Goal: Transaction & Acquisition: Purchase product/service

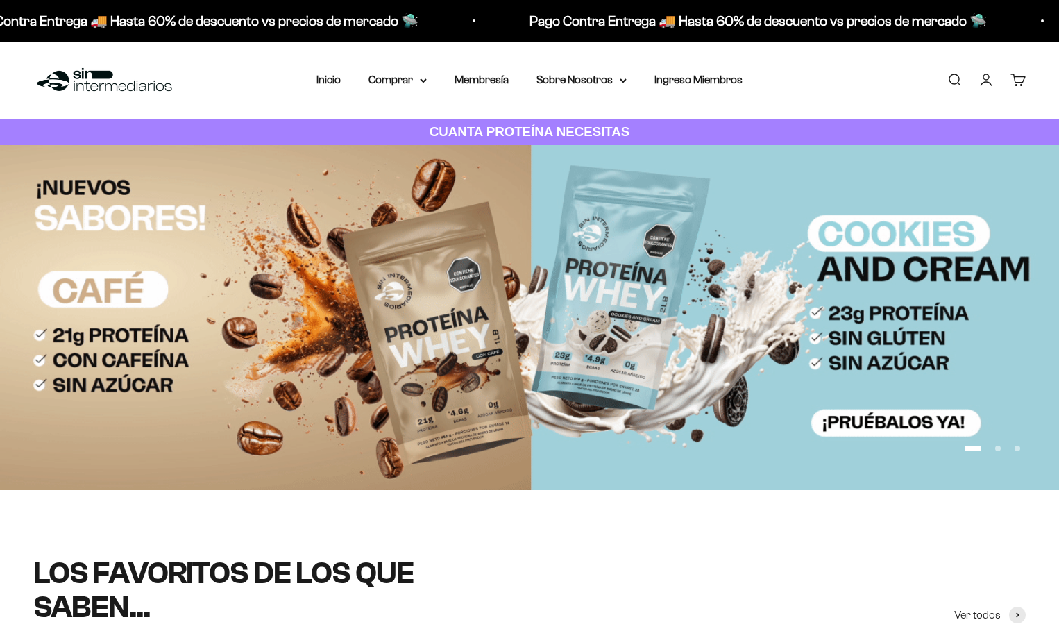
click at [986, 78] on link "Iniciar sesión" at bounding box center [985, 79] width 15 height 15
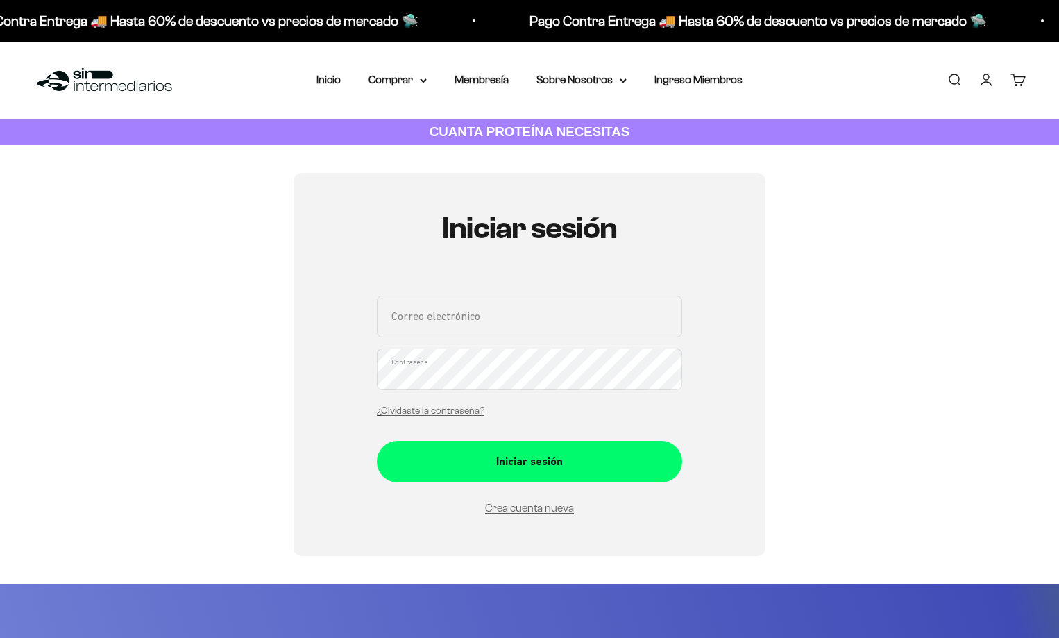
type input "[EMAIL_ADDRESS][DOMAIN_NAME]"
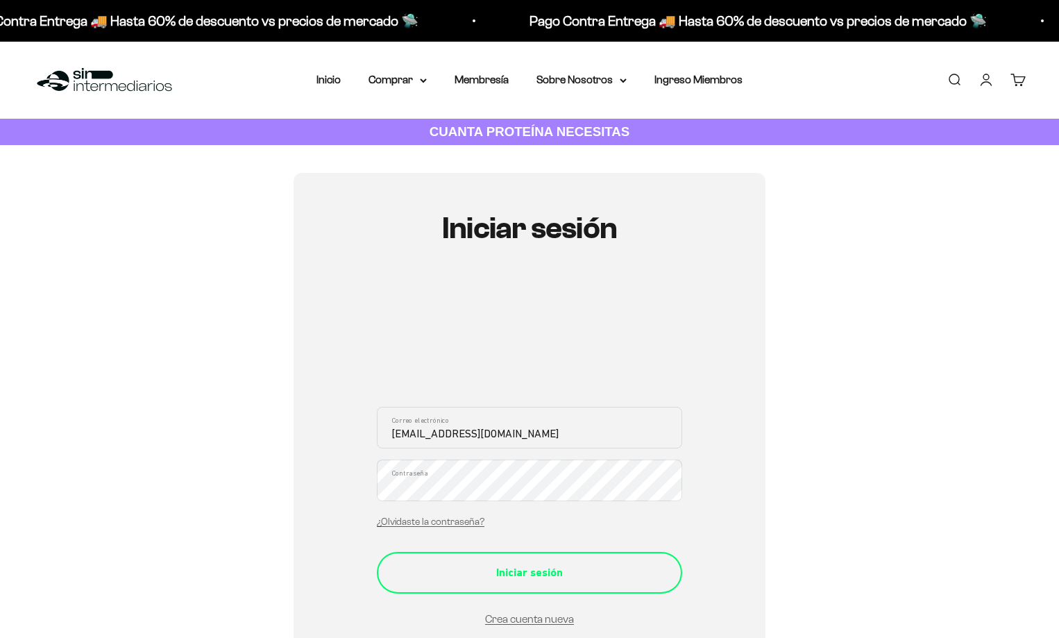
click at [446, 582] on button "Iniciar sesión" at bounding box center [529, 573] width 305 height 42
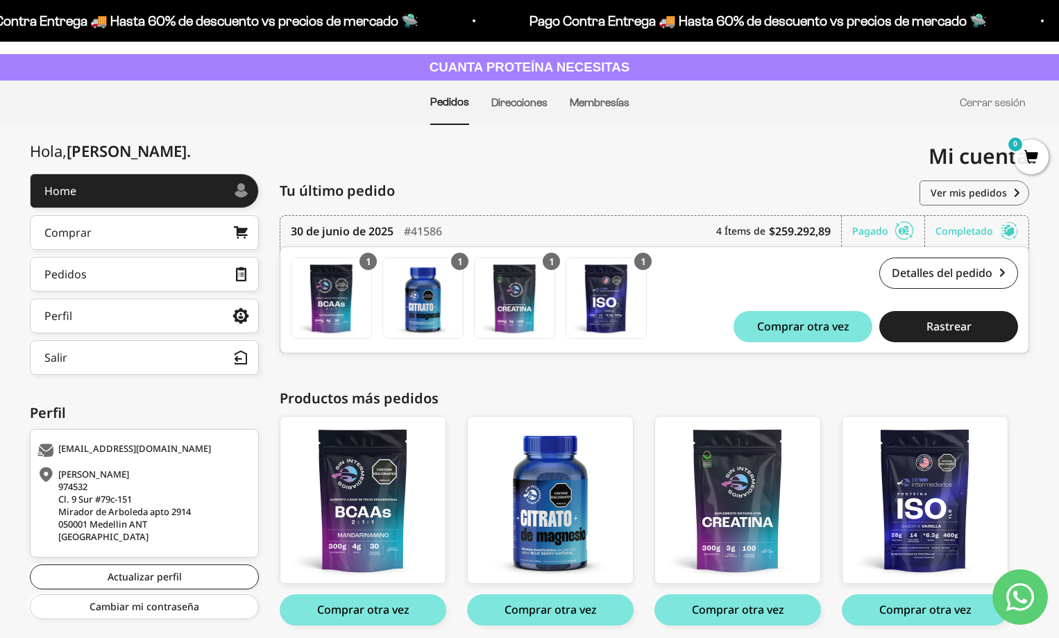
scroll to position [118, 0]
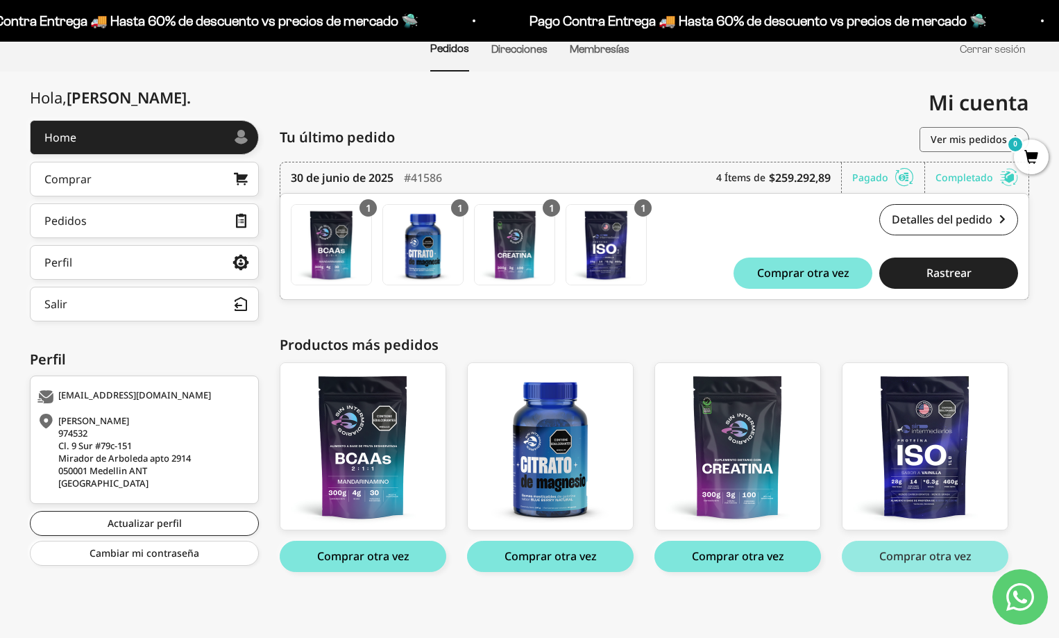
click at [911, 556] on button "Comprar otra vez" at bounding box center [924, 555] width 166 height 31
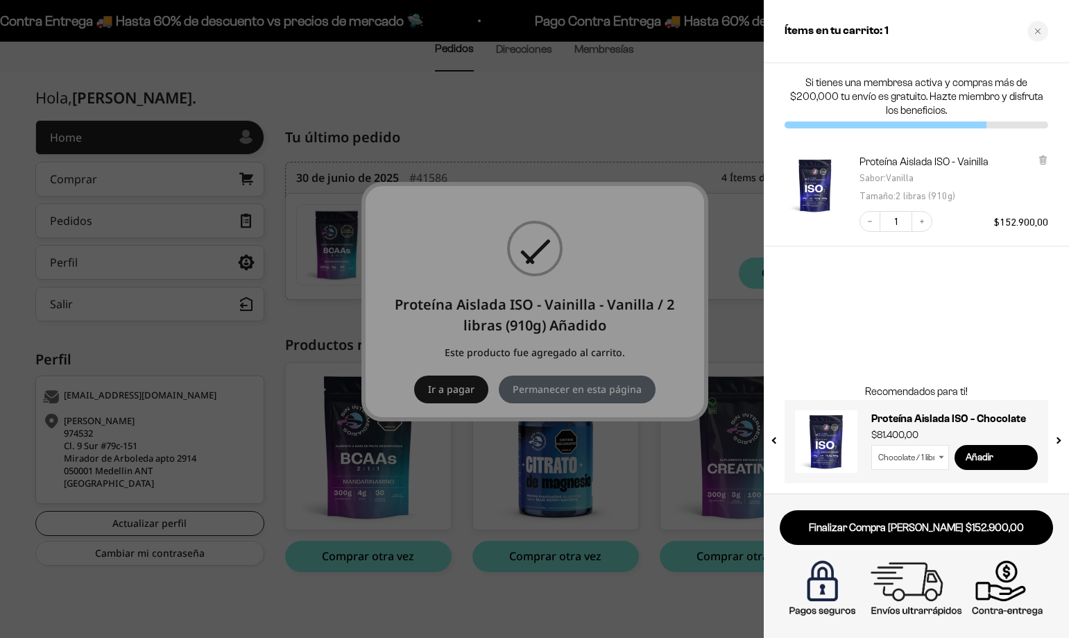
click at [724, 334] on div at bounding box center [534, 319] width 1069 height 638
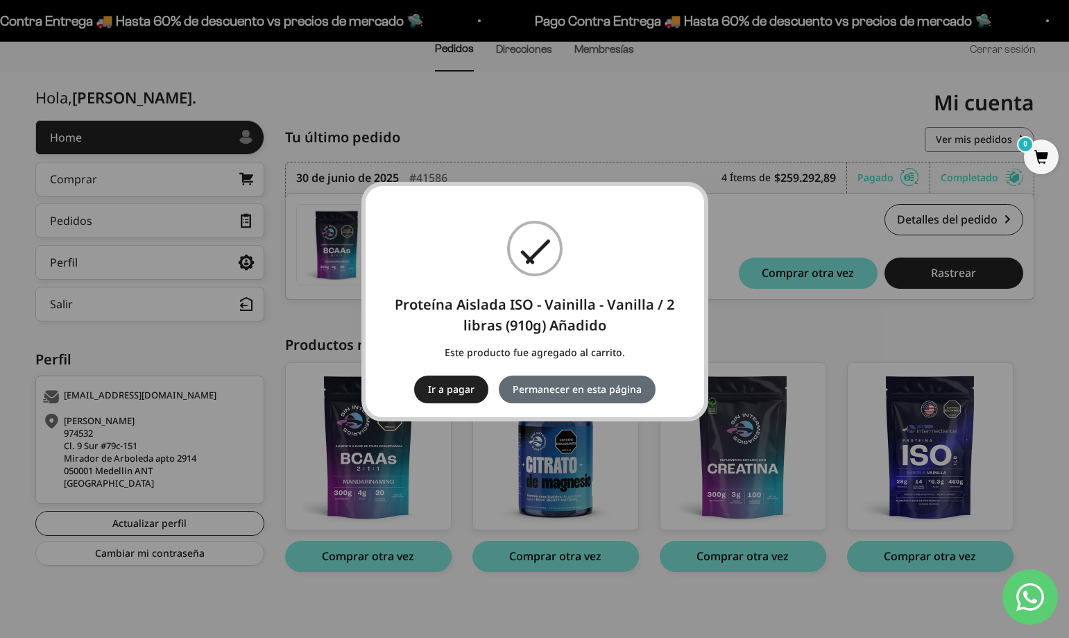
click at [601, 395] on button "Permanecer en esta página" at bounding box center [577, 389] width 157 height 28
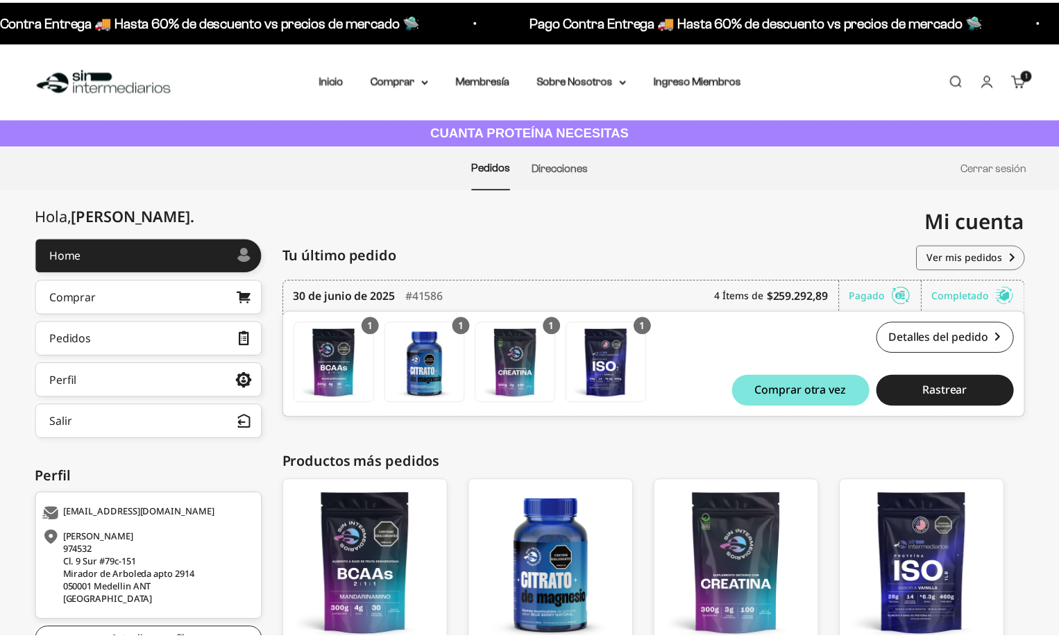
scroll to position [118, 0]
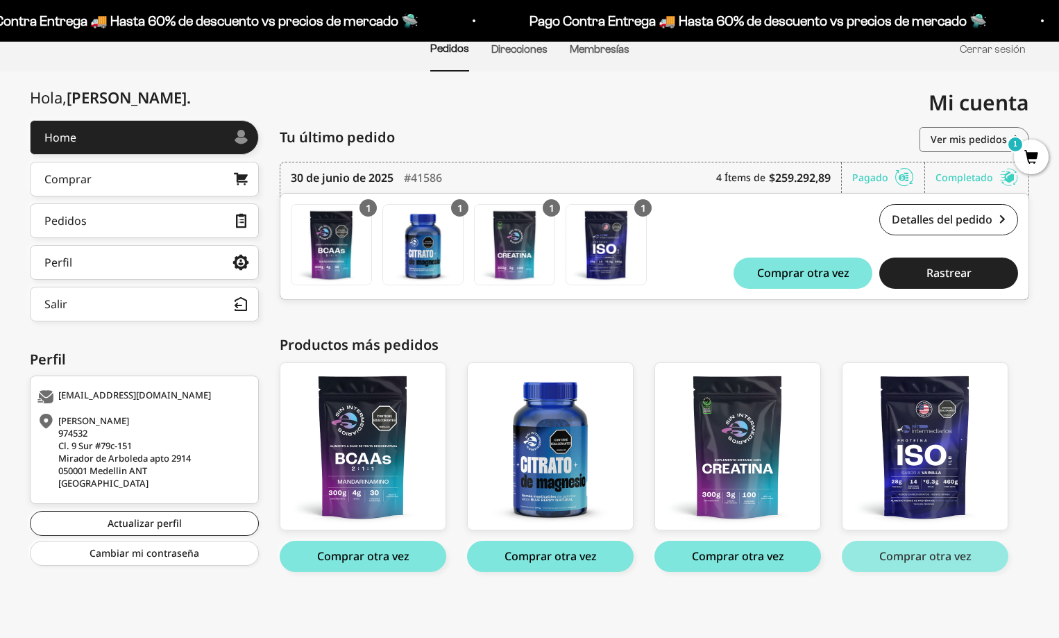
click at [916, 564] on button "Comprar otra vez" at bounding box center [924, 555] width 166 height 31
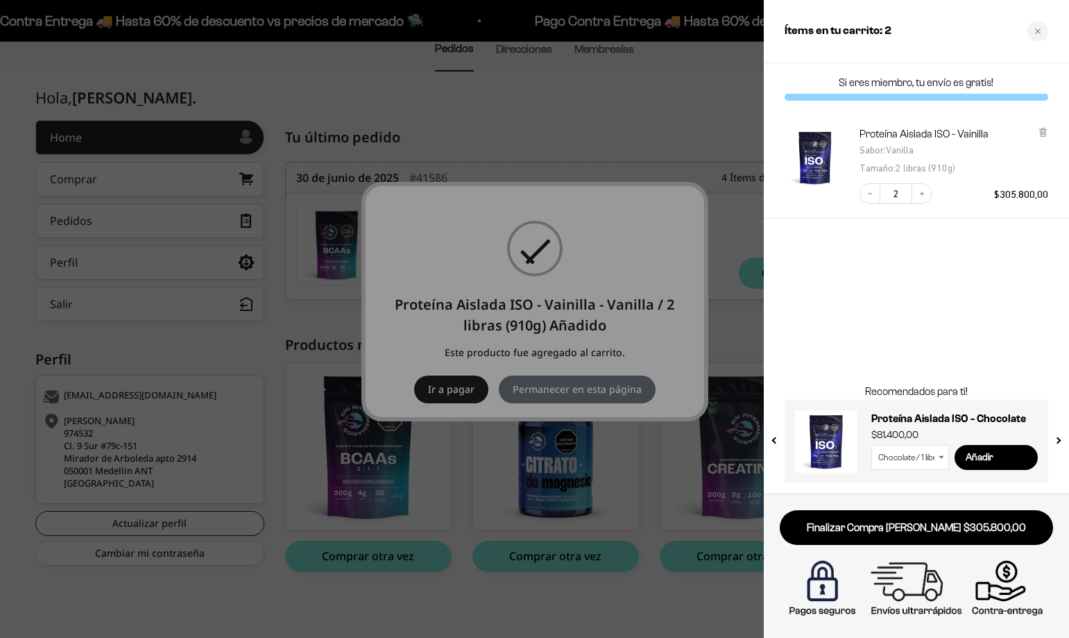
click at [583, 391] on div at bounding box center [534, 319] width 1069 height 638
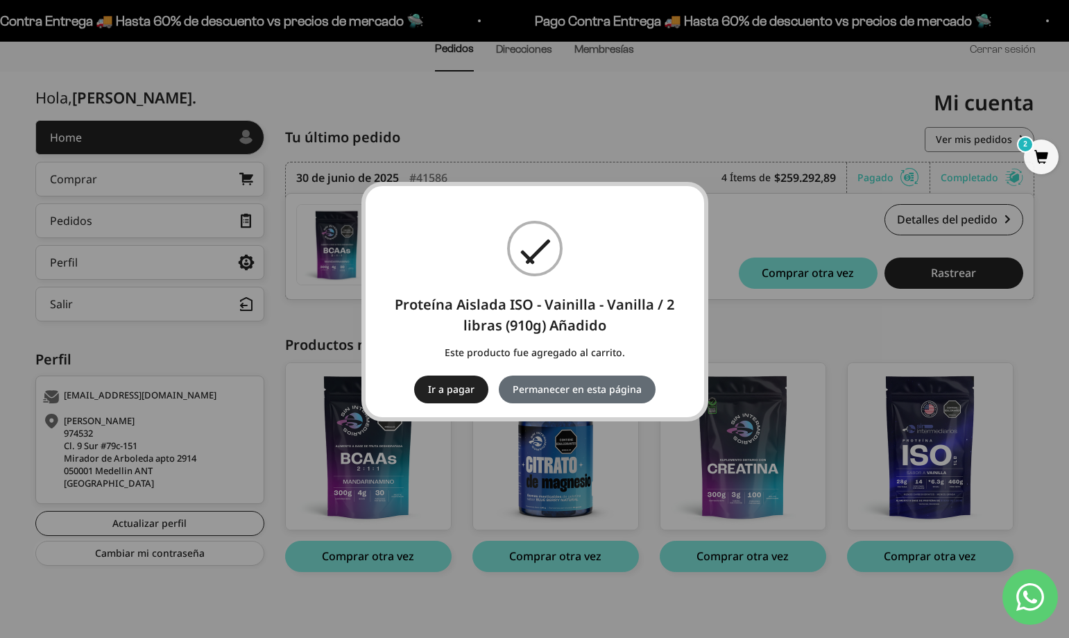
click at [579, 393] on button "Permanecer en esta página" at bounding box center [577, 389] width 157 height 28
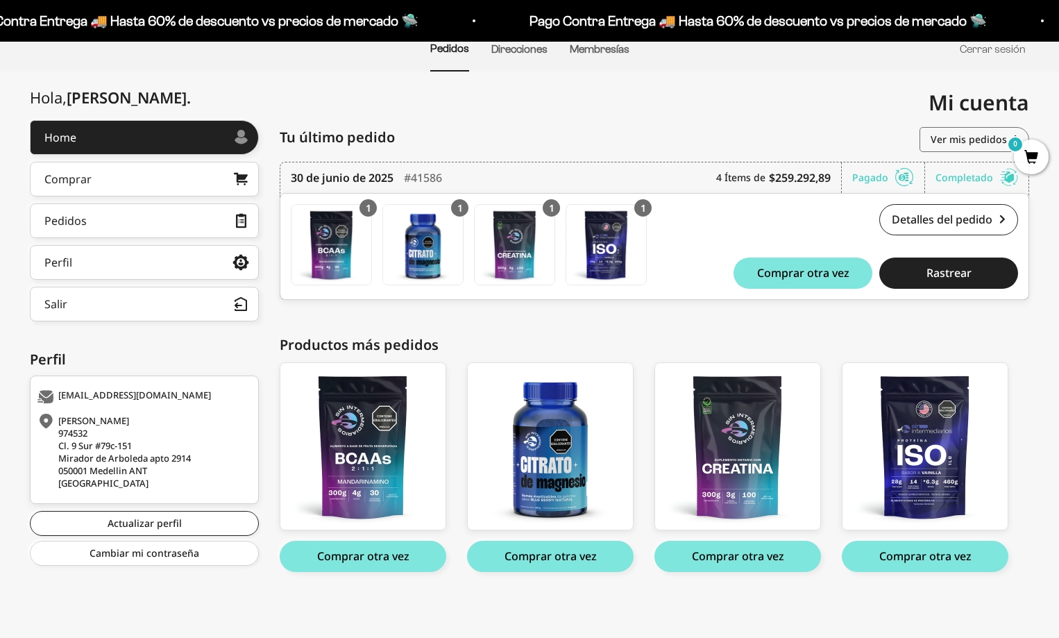
scroll to position [118, 0]
click at [1032, 160] on span "2" at bounding box center [1031, 156] width 35 height 35
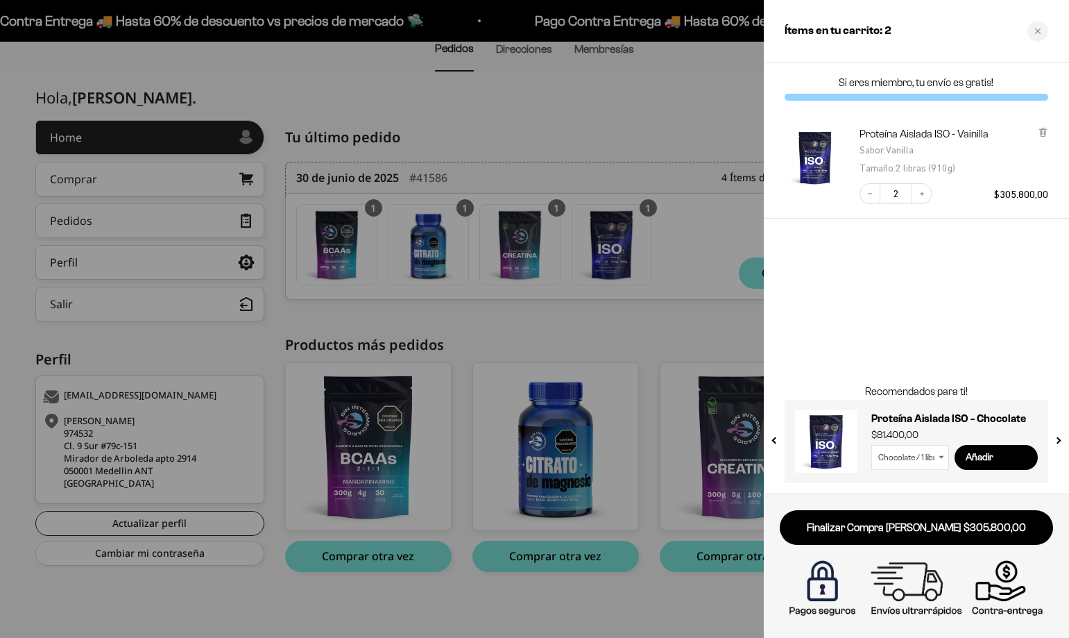
click at [981, 333] on div "Si eres miembro, tu envío es gratis! Proteína Aislada ISO - Vainilla Sabor : Va…" at bounding box center [916, 278] width 305 height 430
click at [495, 325] on div at bounding box center [534, 319] width 1069 height 638
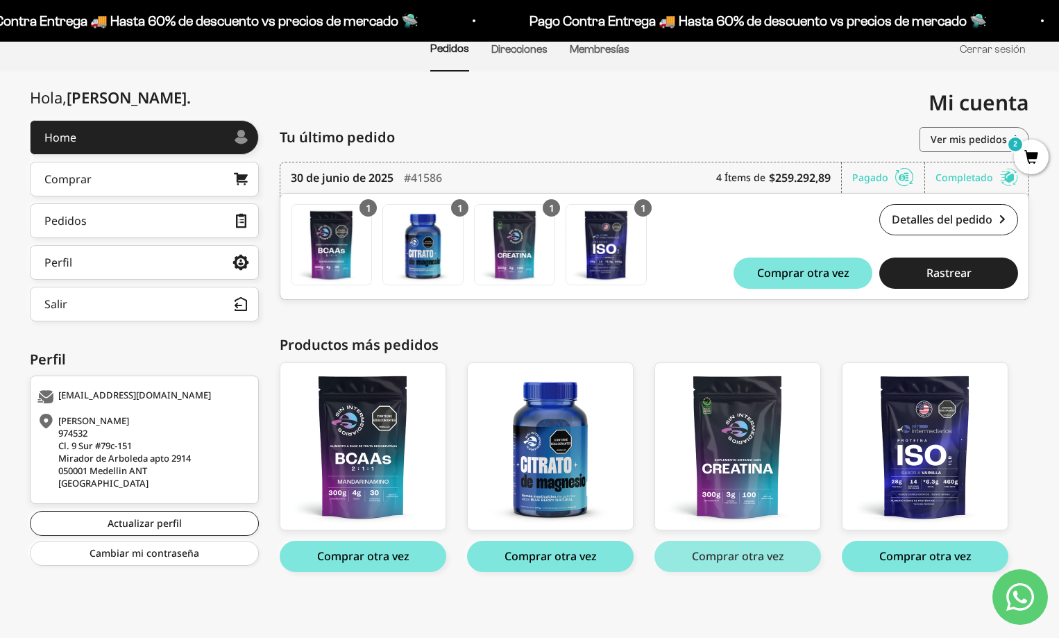
click at [711, 550] on button "Comprar otra vez" at bounding box center [737, 555] width 166 height 31
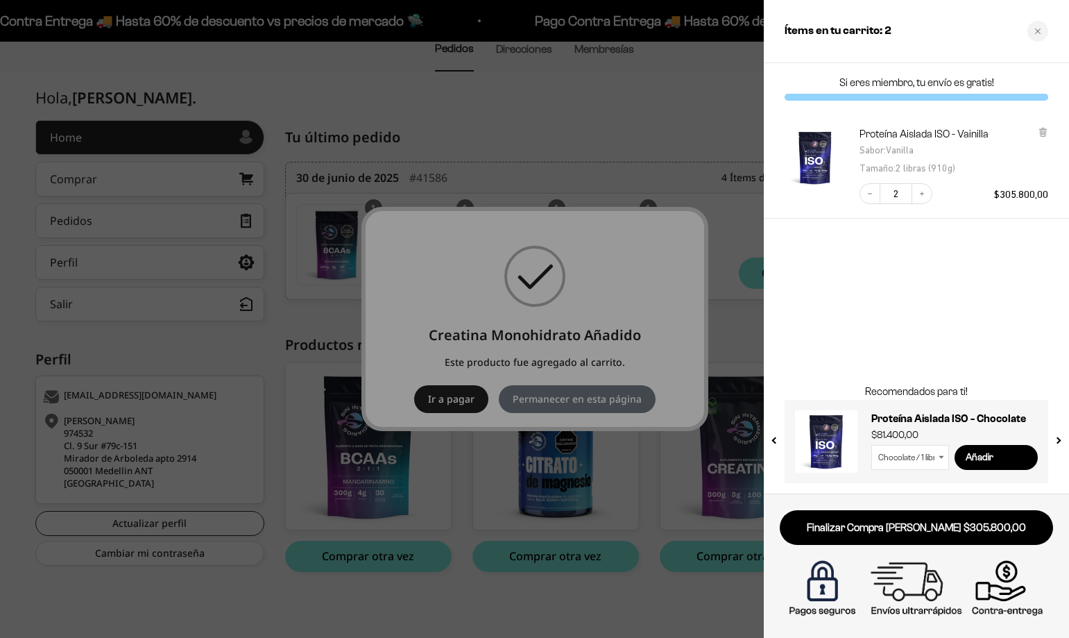
click at [708, 552] on div at bounding box center [534, 319] width 1069 height 638
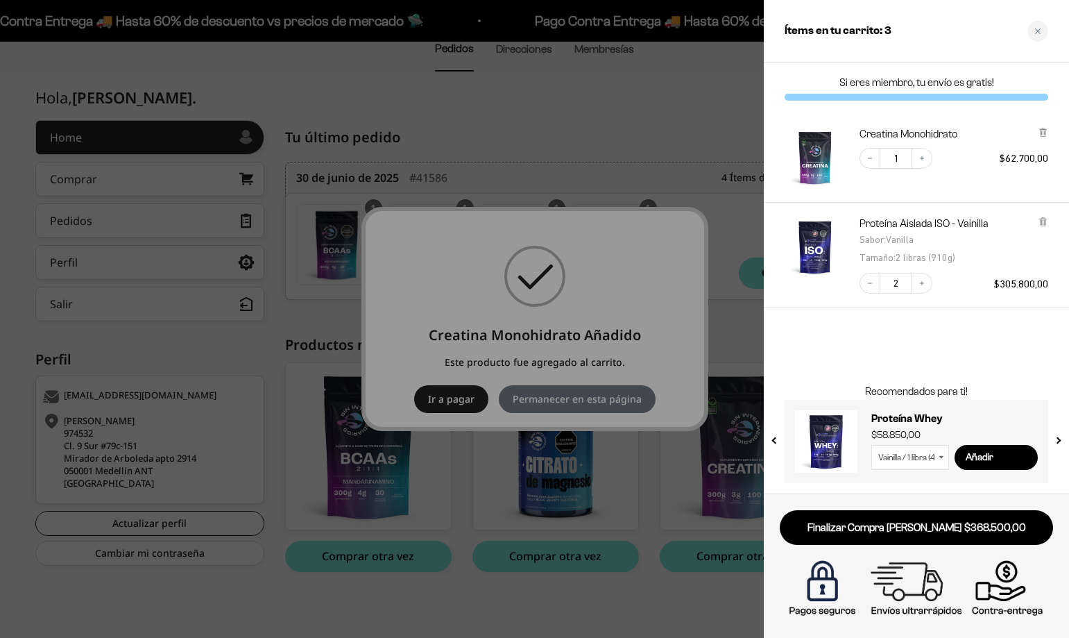
click at [737, 346] on div at bounding box center [534, 319] width 1069 height 638
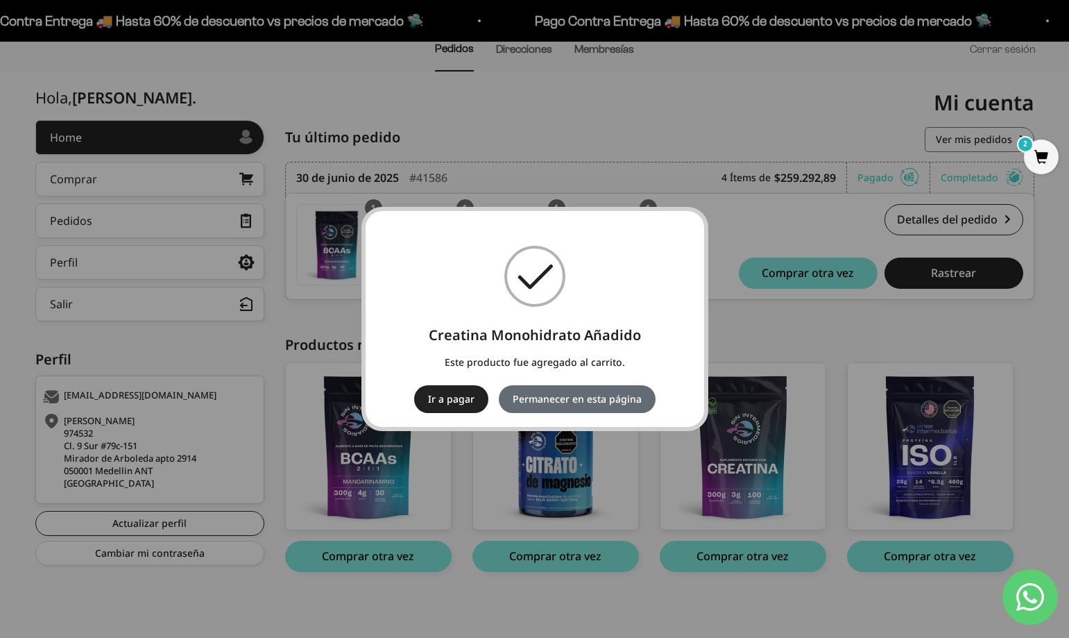
click at [576, 402] on button "Permanecer en esta página" at bounding box center [577, 399] width 157 height 28
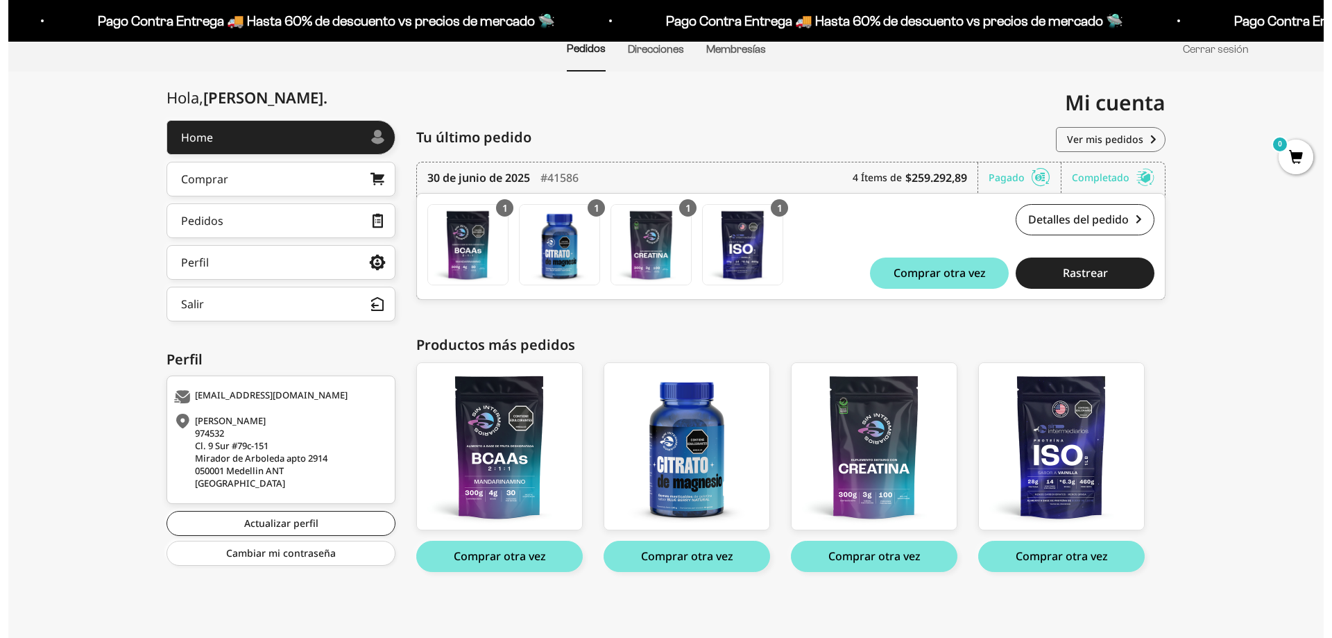
scroll to position [118, 0]
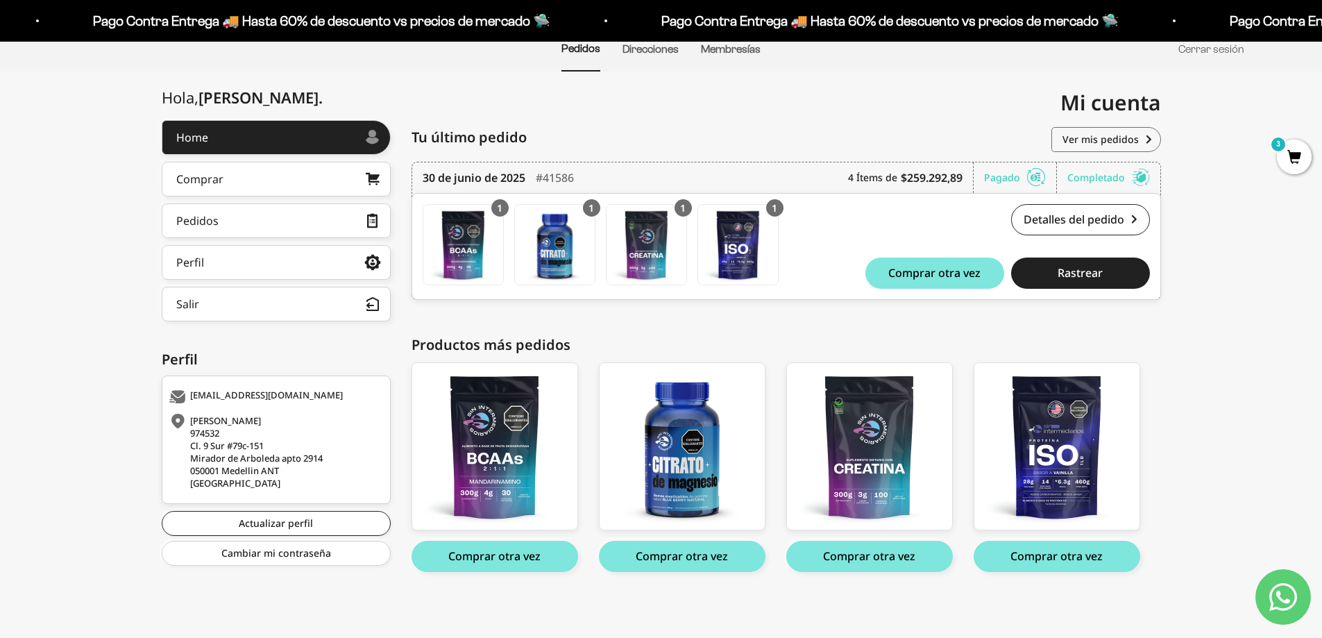
click at [1068, 153] on span "3" at bounding box center [1293, 156] width 35 height 35
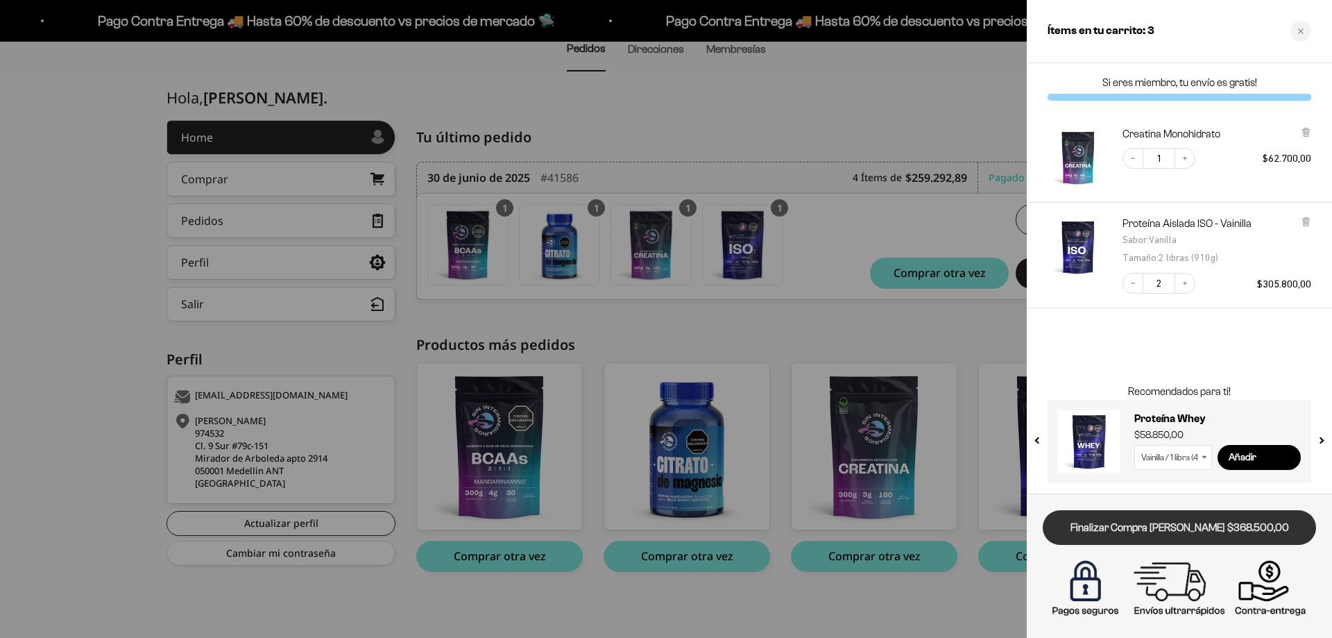
click at [1068, 527] on link "Finalizar Compra [PERSON_NAME] $368.500,00" at bounding box center [1179, 527] width 273 height 35
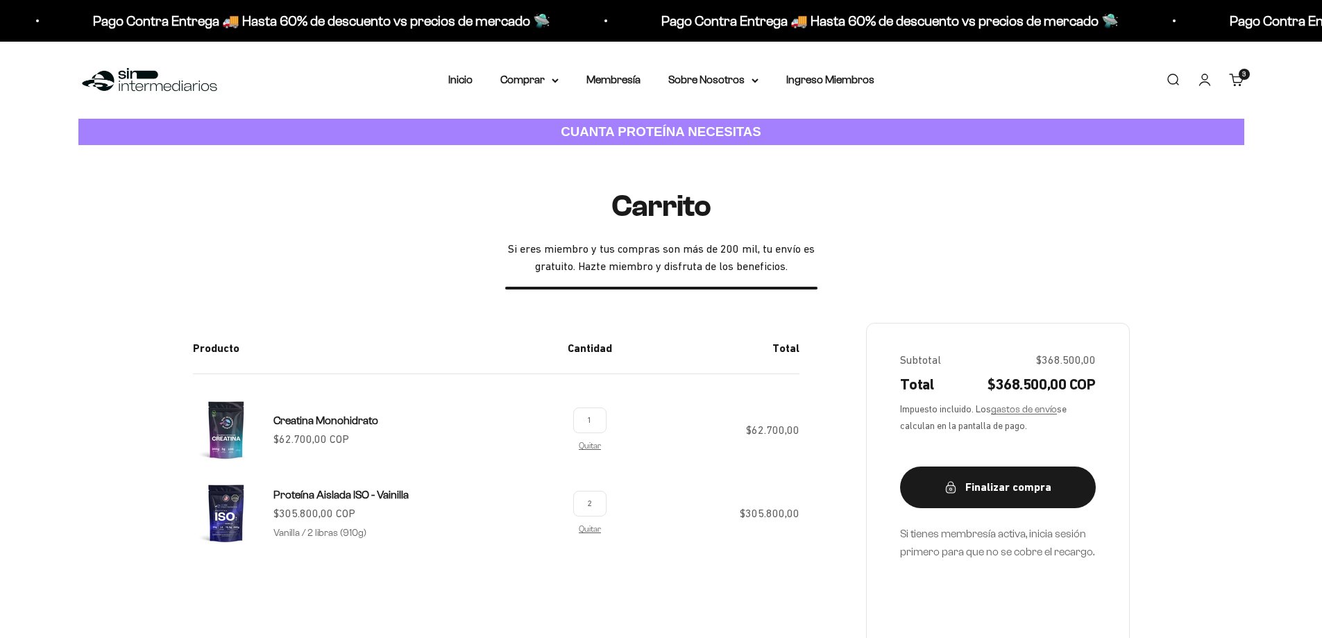
click at [1242, 76] on span "3" at bounding box center [1243, 74] width 3 height 7
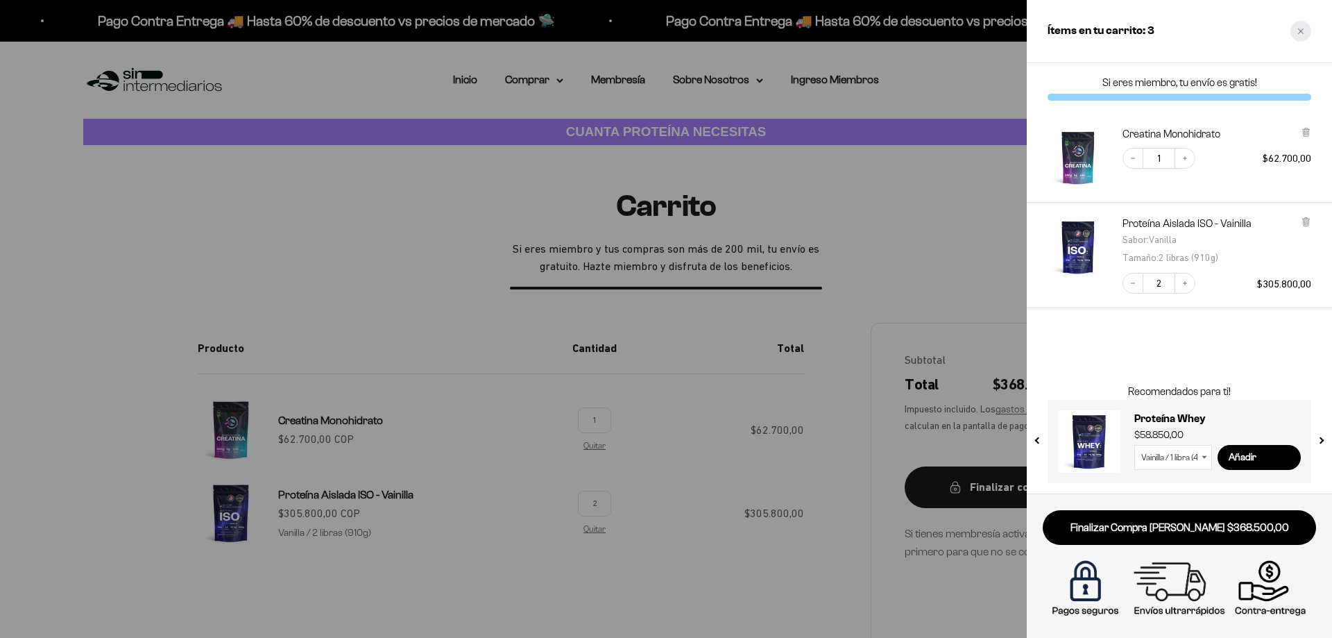
click at [1300, 28] on icon "Close cart" at bounding box center [1300, 31] width 7 height 7
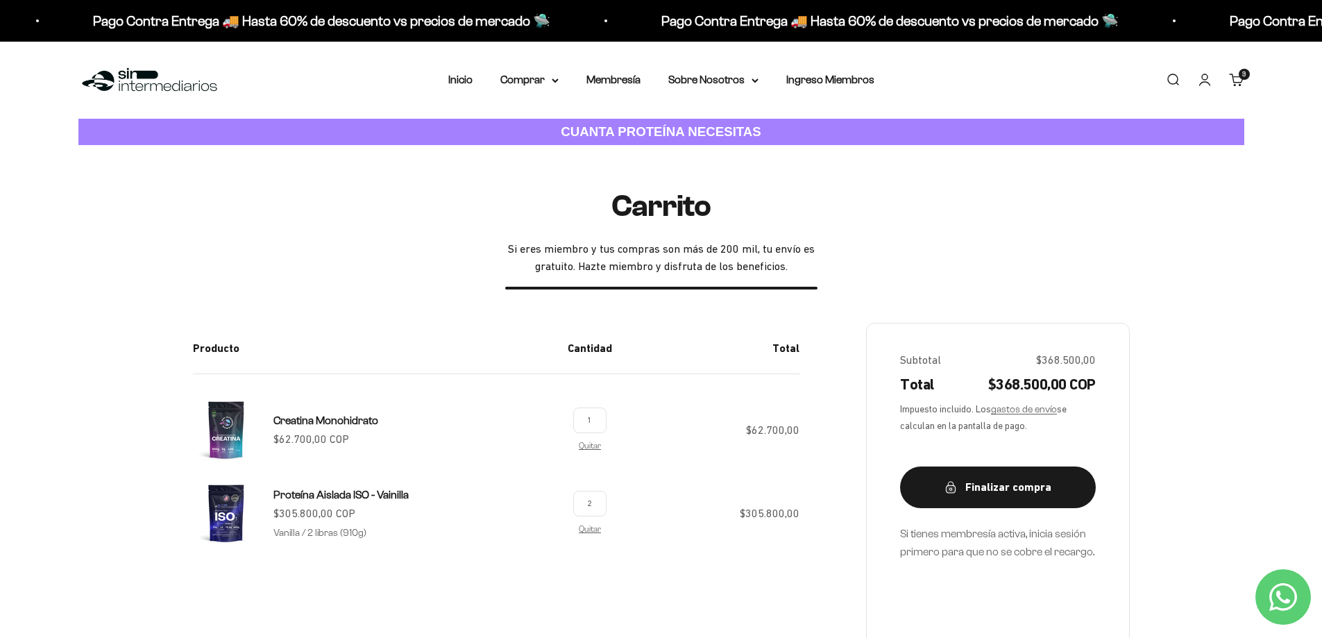
click at [1203, 85] on link "Cuenta" at bounding box center [1204, 79] width 15 height 15
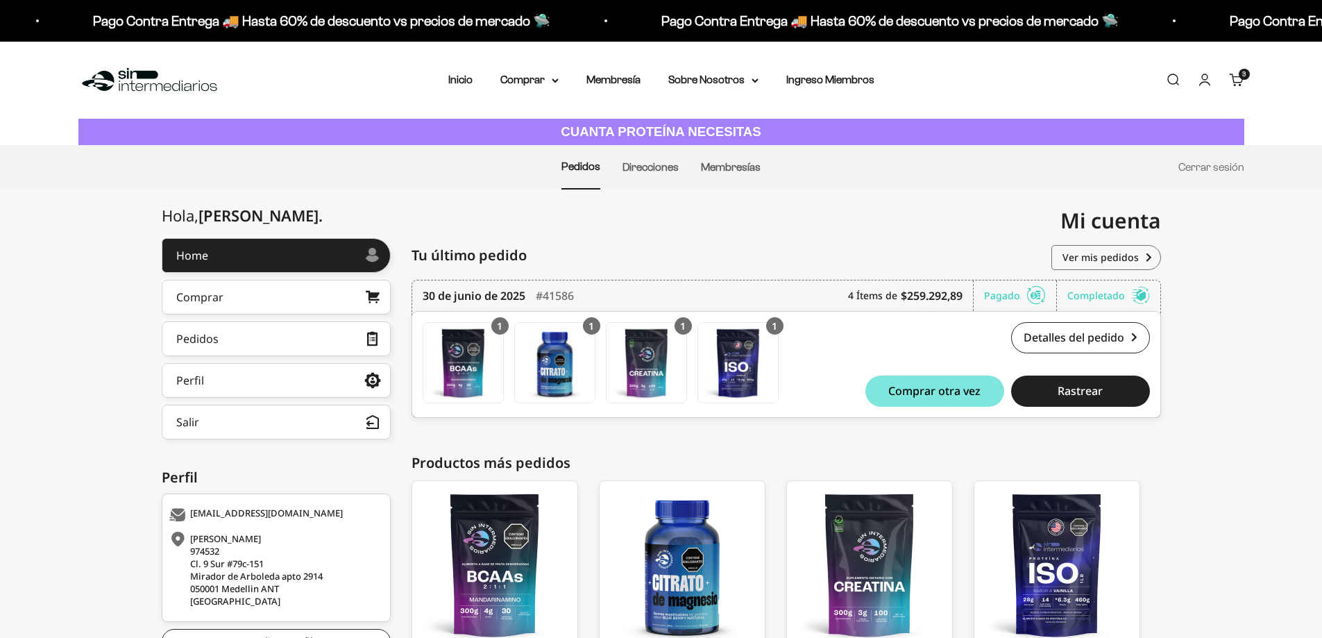
click at [1202, 85] on link "Cuenta" at bounding box center [1204, 79] width 15 height 15
click at [1244, 71] on span "3" at bounding box center [1243, 74] width 3 height 7
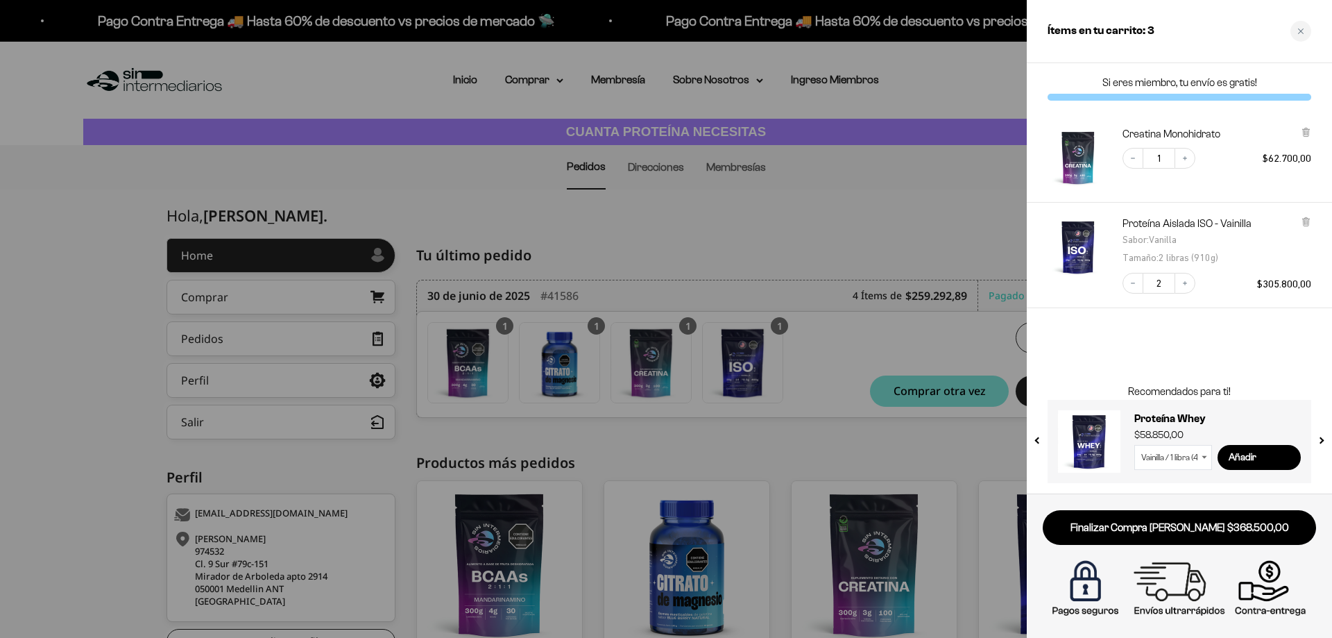
click at [197, 203] on div at bounding box center [666, 319] width 1332 height 638
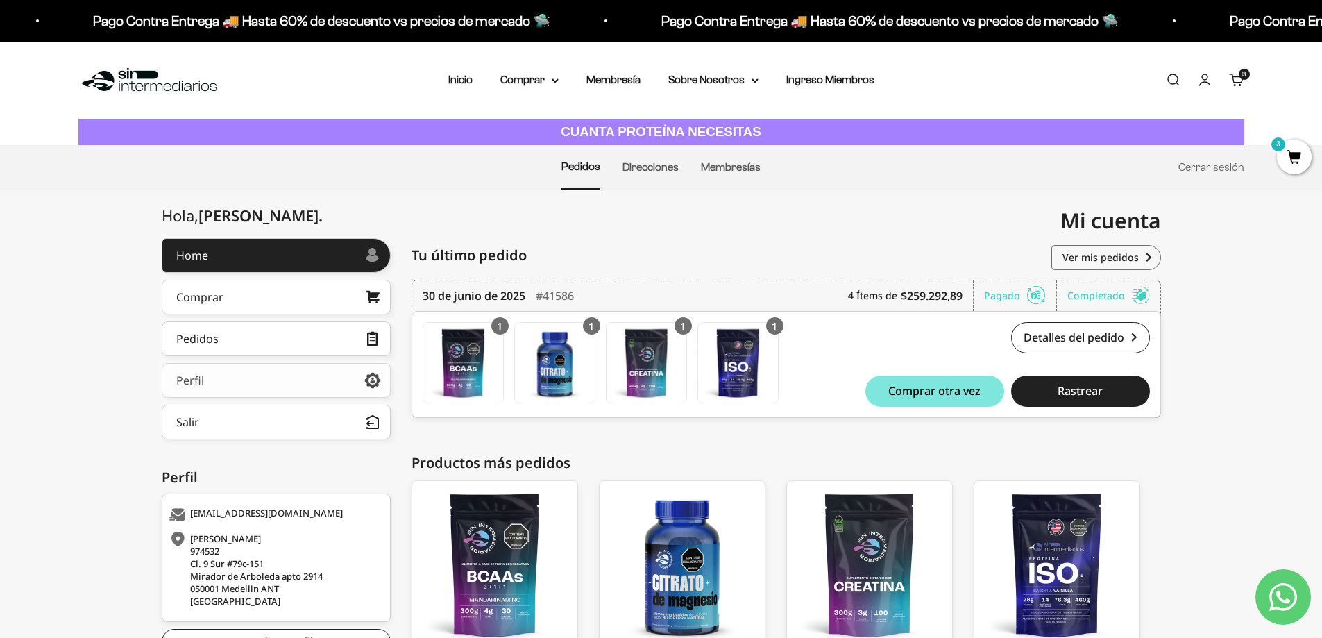
click at [239, 387] on link "Perfil" at bounding box center [276, 380] width 229 height 35
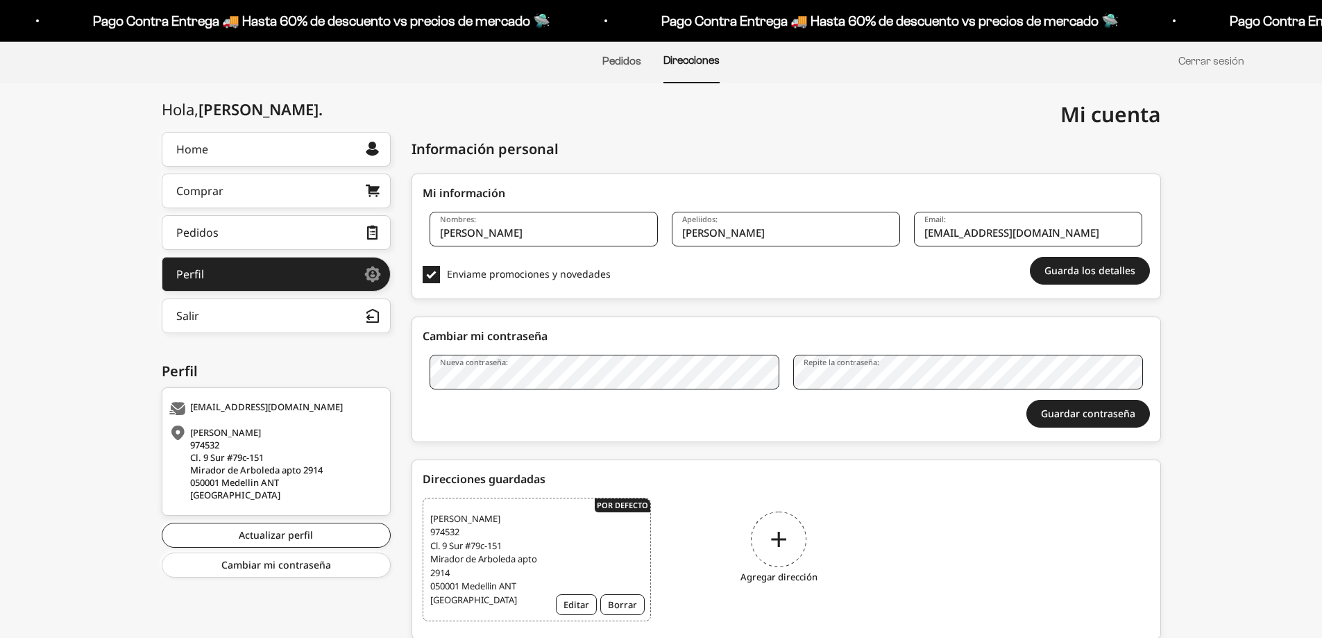
scroll to position [153, 0]
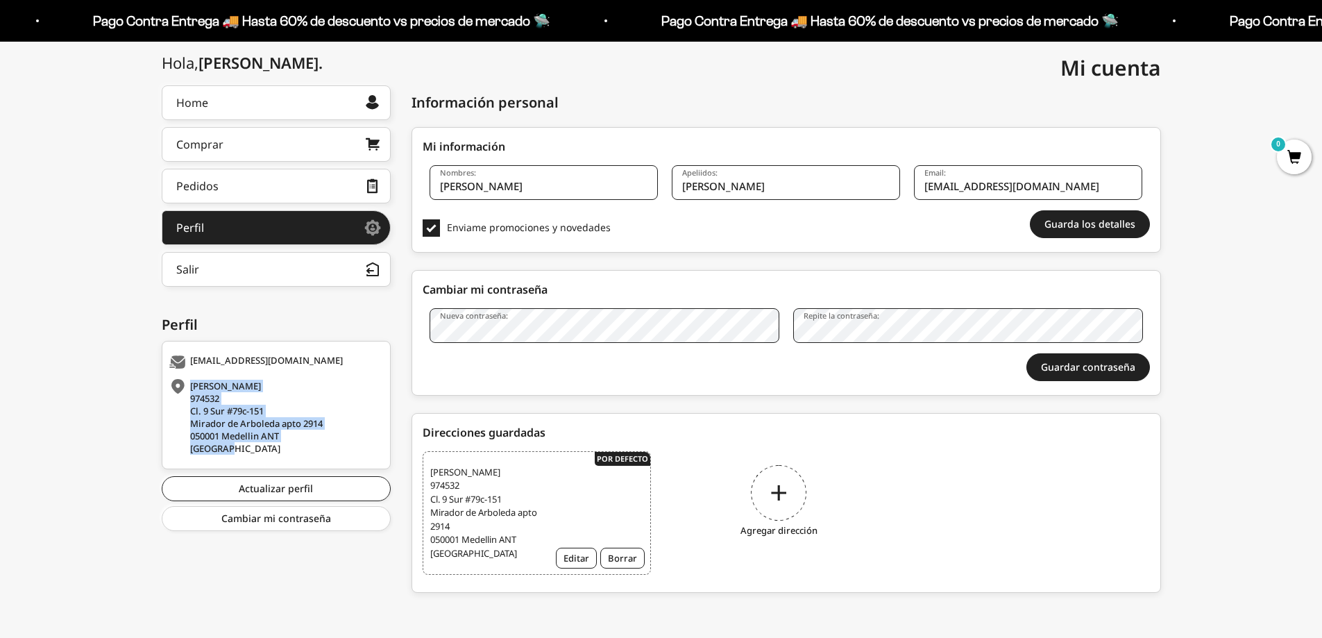
drag, startPoint x: 258, startPoint y: 454, endPoint x: 173, endPoint y: 381, distance: 111.7
click at [173, 381] on div "Andres Aguirre 974532 Cl. 9 Sur #79c-151 Mirador de Arboleda apto 2914 050001 M…" at bounding box center [274, 416] width 210 height 75
drag, startPoint x: 203, startPoint y: 564, endPoint x: 222, endPoint y: 561, distance: 19.6
click at [203, 564] on div "Hola, Andres Ivan . Home Comprar Pedidos Perfil Información personal Direccione…" at bounding box center [276, 344] width 229 height 518
click at [210, 269] on button "Salir" at bounding box center [276, 269] width 229 height 35
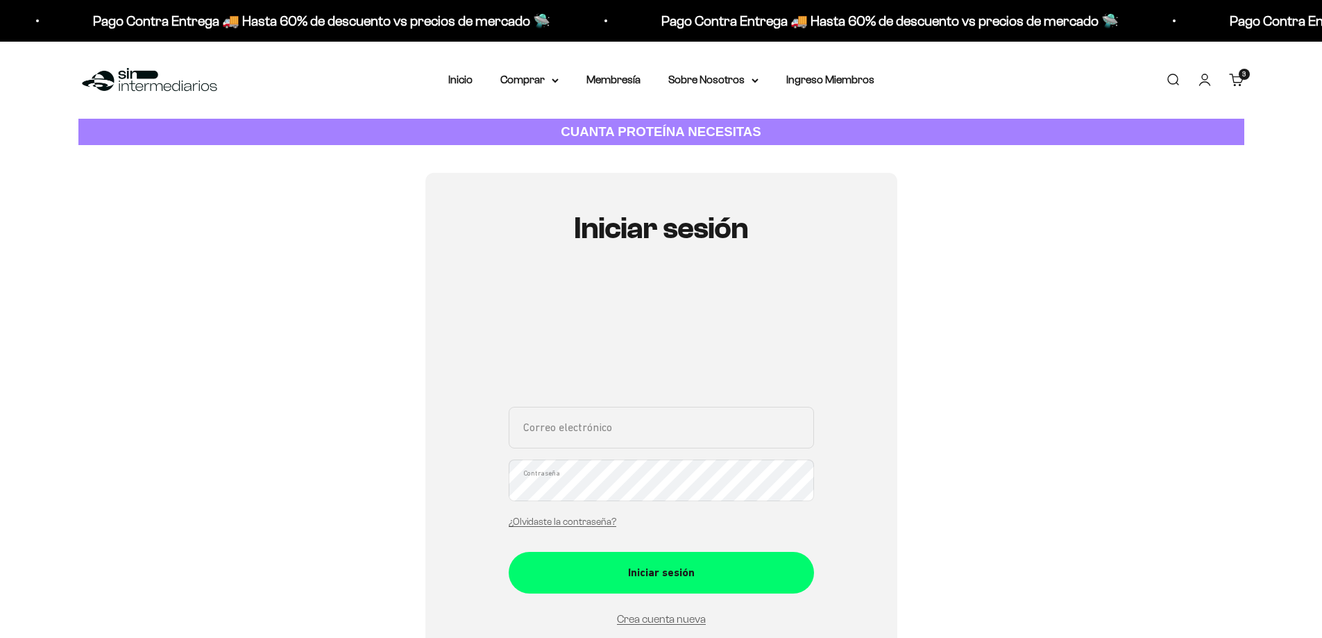
type input "[EMAIL_ADDRESS][DOMAIN_NAME]"
click at [684, 511] on div "andresaguirre08@gmail.com Correo electrónico Contraseña ¿Olvidaste la contraseñ…" at bounding box center [660, 471] width 305 height 129
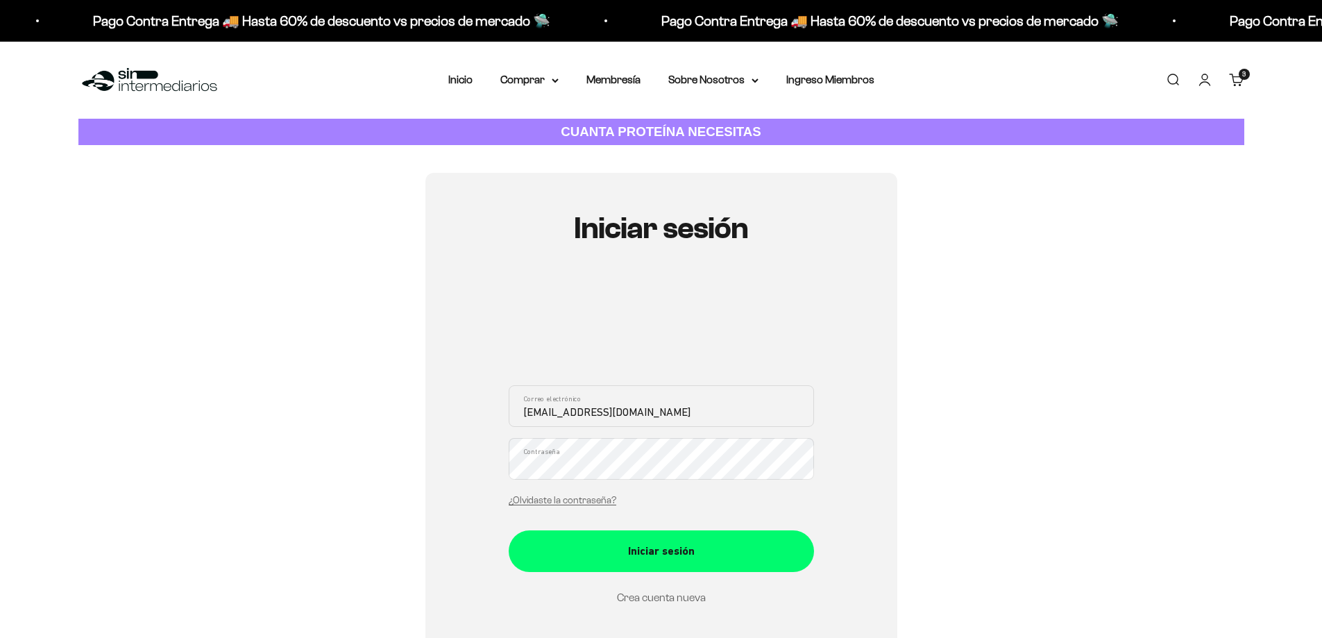
scroll to position [277, 0]
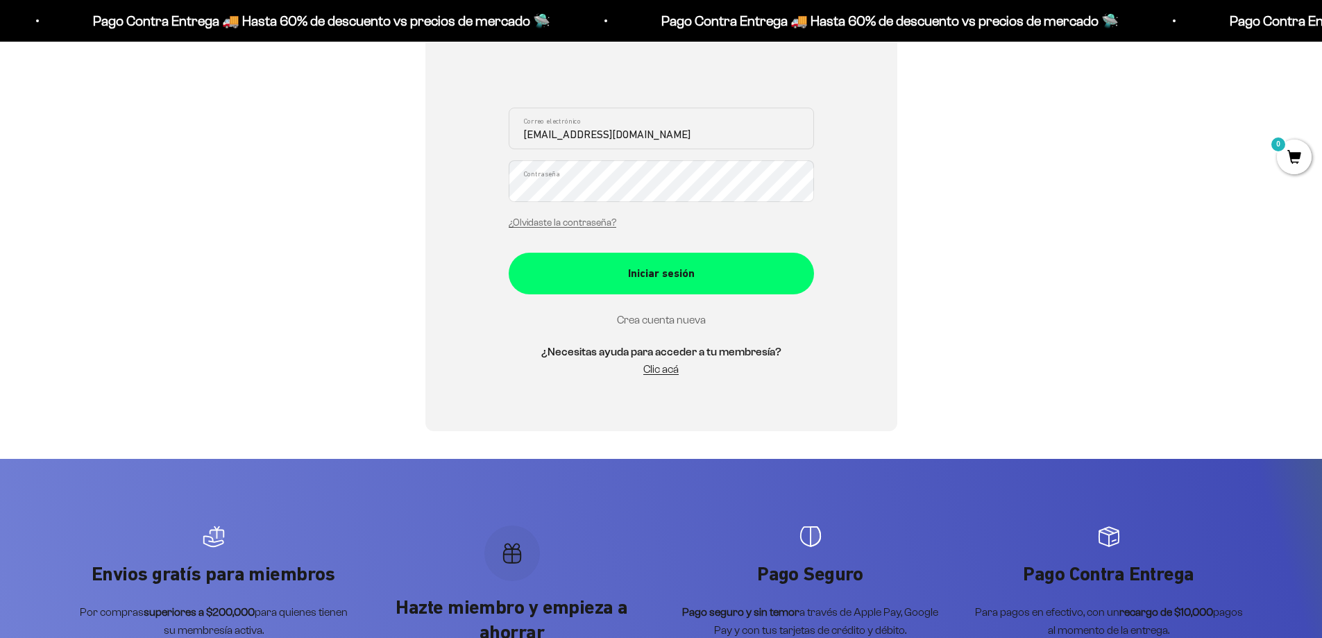
click at [661, 318] on link "Crea cuenta nueva" at bounding box center [661, 320] width 89 height 12
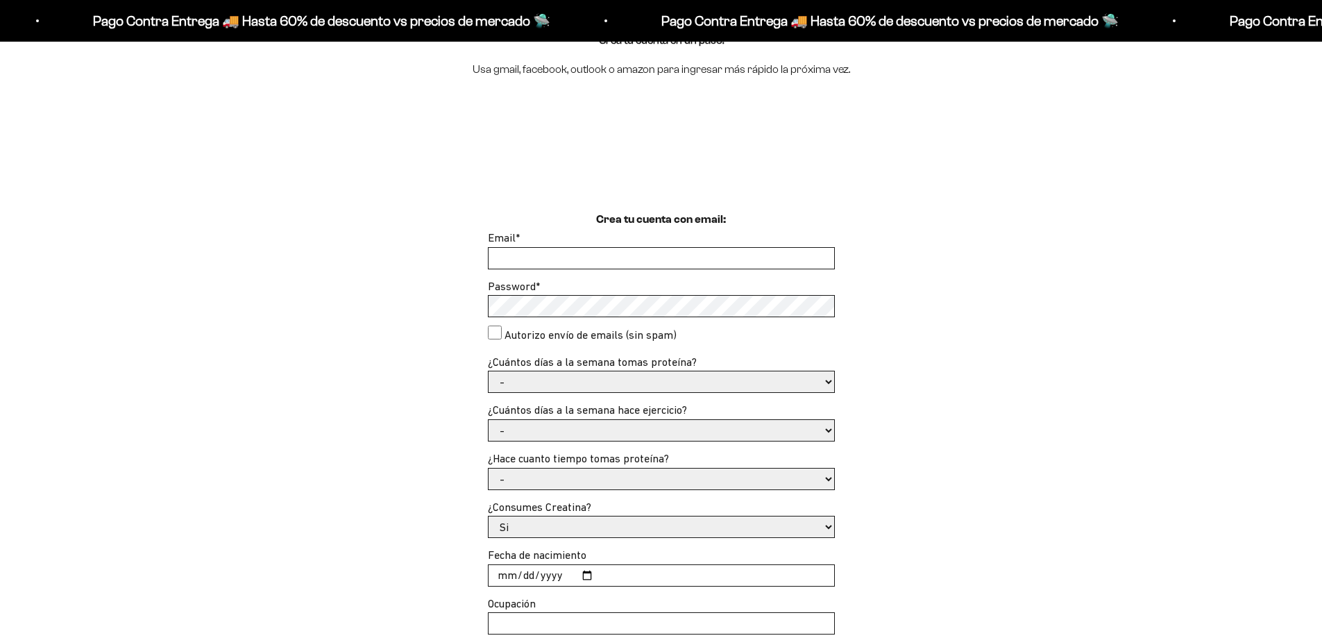
scroll to position [208, 0]
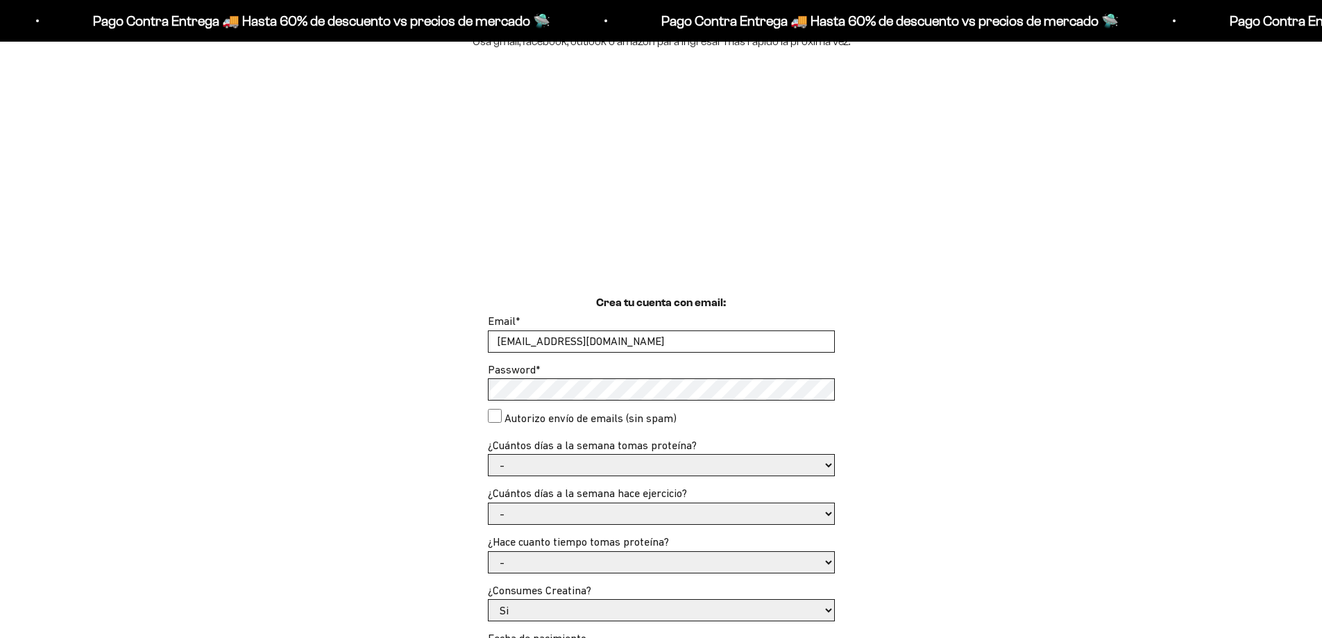
click at [572, 230] on div at bounding box center [661, 208] width 1322 height 171
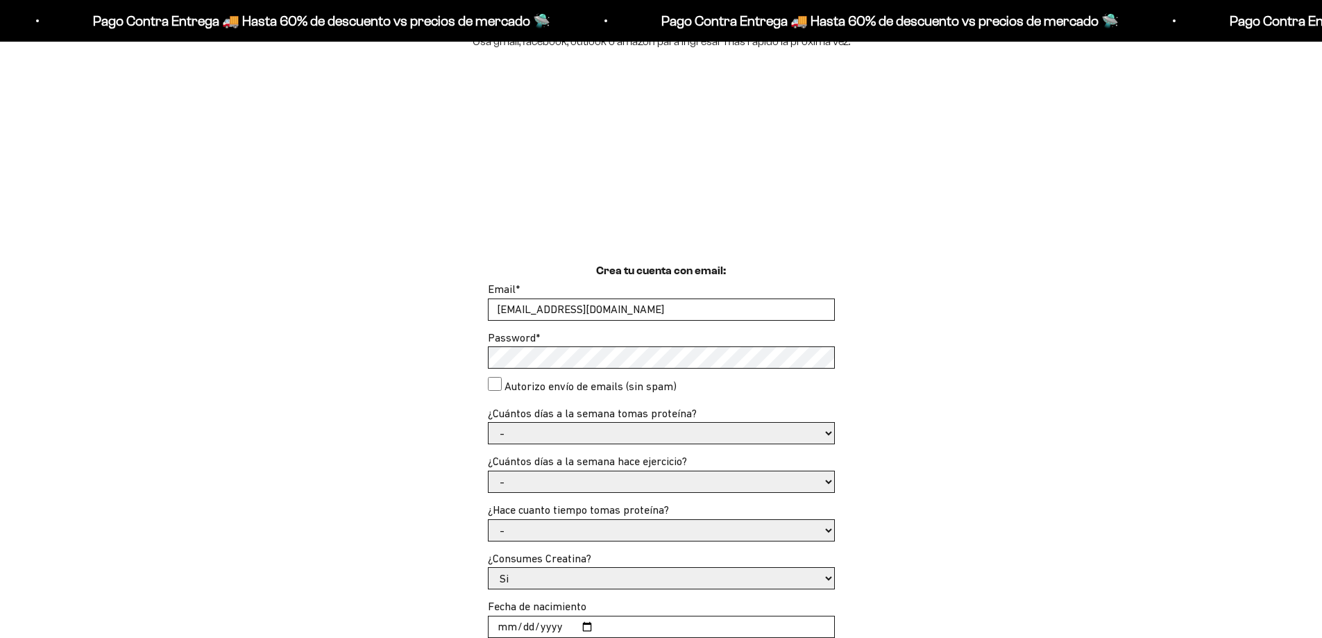
drag, startPoint x: 574, startPoint y: 314, endPoint x: 645, endPoint y: 312, distance: 71.5
click at [574, 314] on input "andresaguirre08@gmail.com" at bounding box center [660, 309] width 345 height 21
click at [579, 309] on input "andresaguirre08@gmail.com" at bounding box center [660, 309] width 345 height 21
click at [583, 310] on input "andresaguirre0820@gmail.com" at bounding box center [660, 309] width 345 height 21
type input "andresaguirre082023@gmail.com"
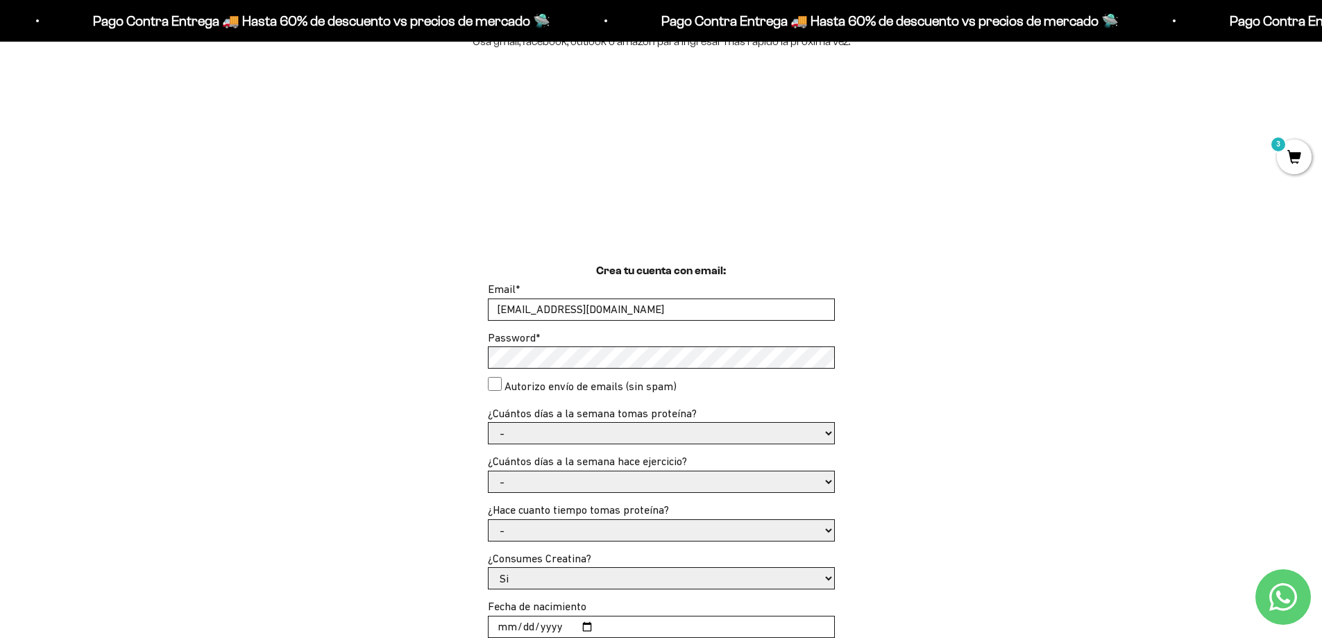
click at [316, 384] on div "Crea tu cuenta con email: Email * andresaguirre082023@gmail.com Password * Auto…" at bounding box center [660, 523] width 1165 height 522
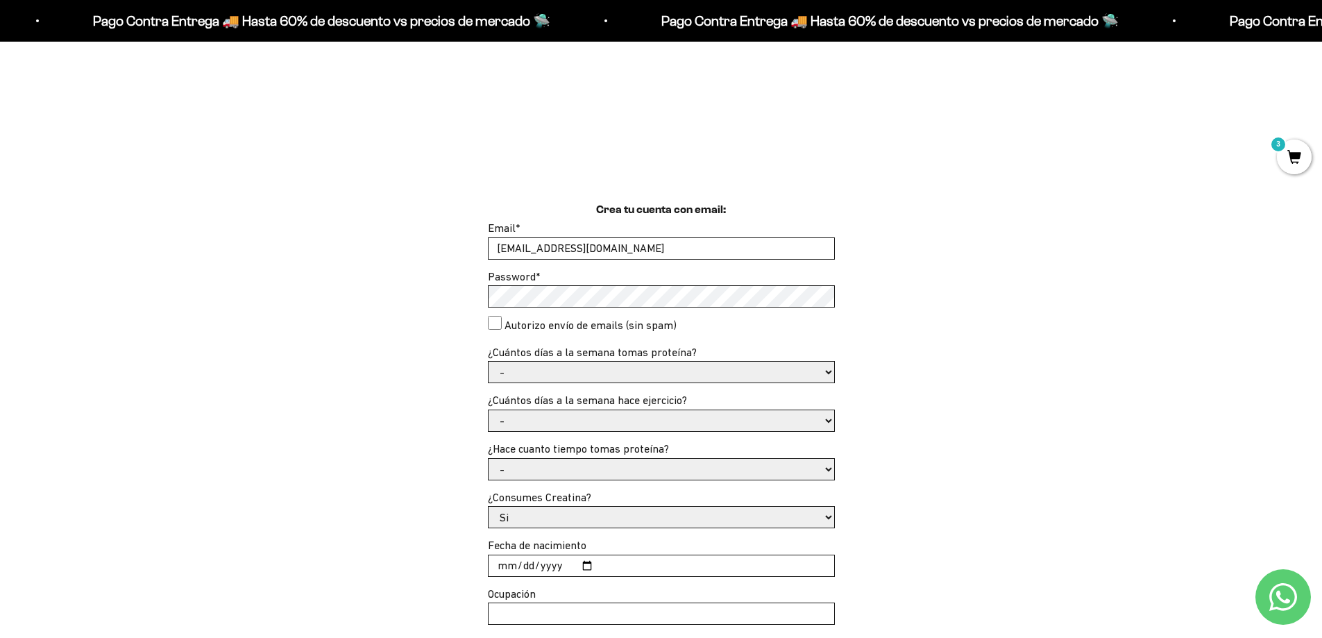
scroll to position [347, 0]
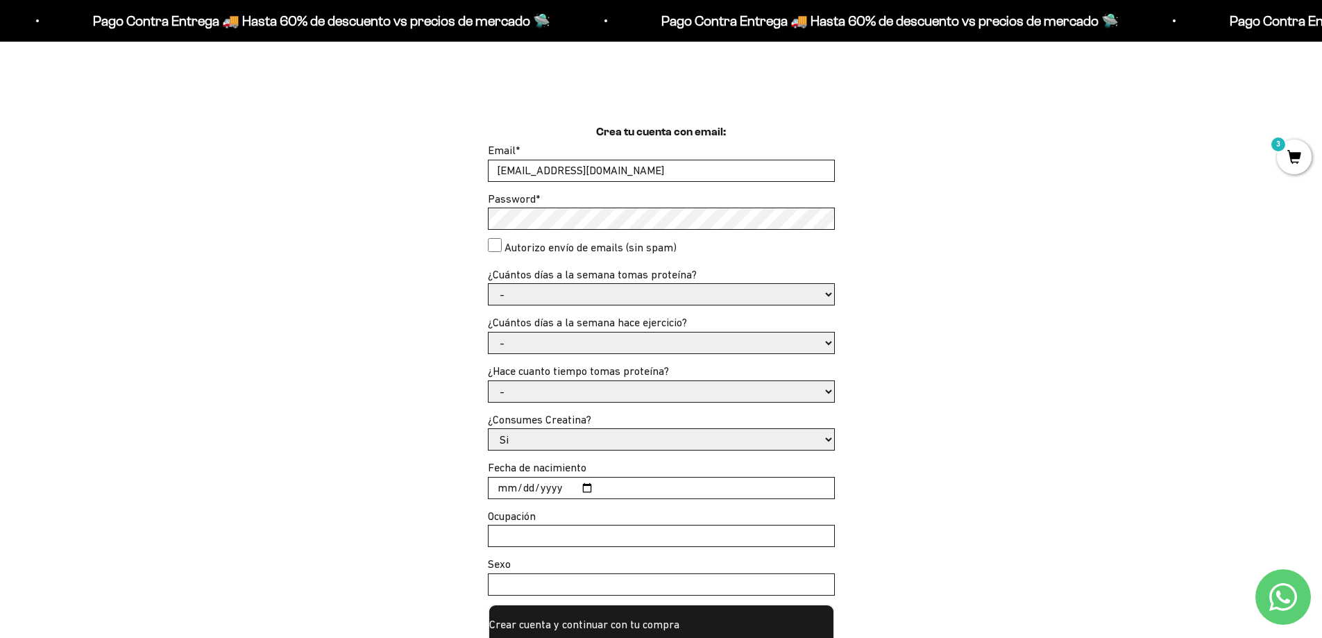
click at [586, 293] on select "- 1 o 2 3 a 5 6 o 7" at bounding box center [660, 294] width 345 height 21
select select "3 a 5"
click at [488, 284] on select "- 1 o 2 3 a 5 6 o 7" at bounding box center [660, 294] width 345 height 21
click at [581, 337] on select "- No hago 1 a 2 días 3 a 5 días 6 o 7 días" at bounding box center [660, 342] width 345 height 21
select select "3 a 5 días"
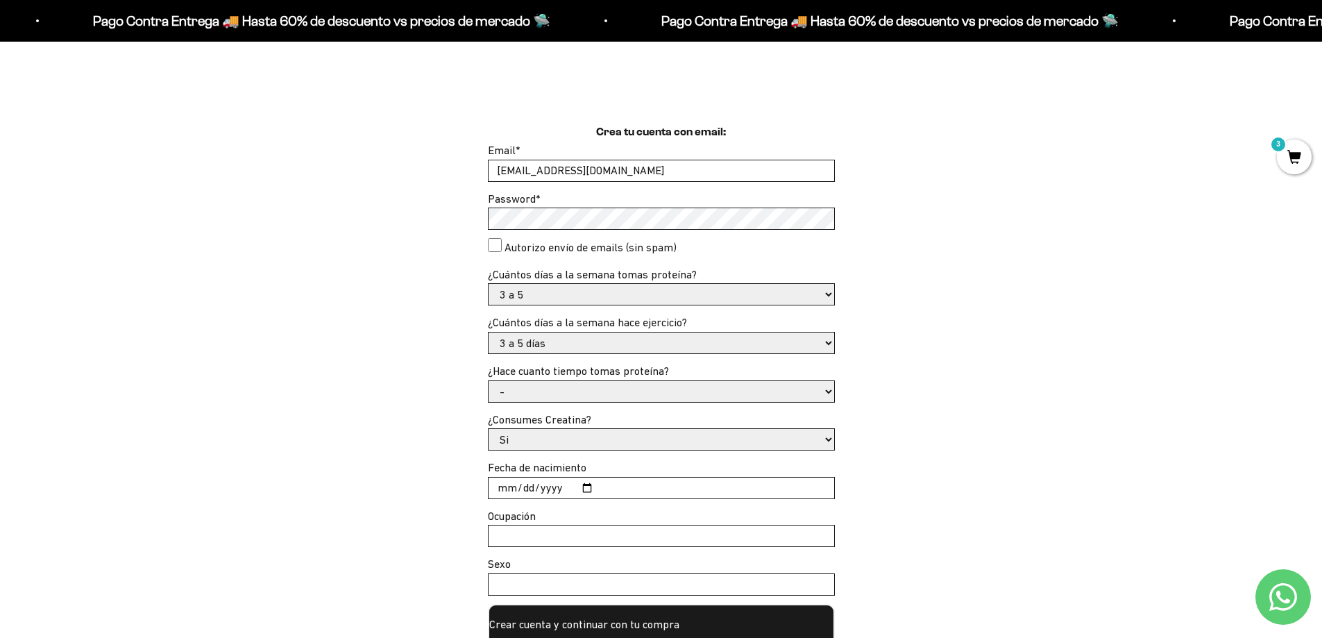
click at [488, 332] on select "- No hago 1 a 2 días 3 a 5 días 6 o 7 días" at bounding box center [660, 342] width 345 height 21
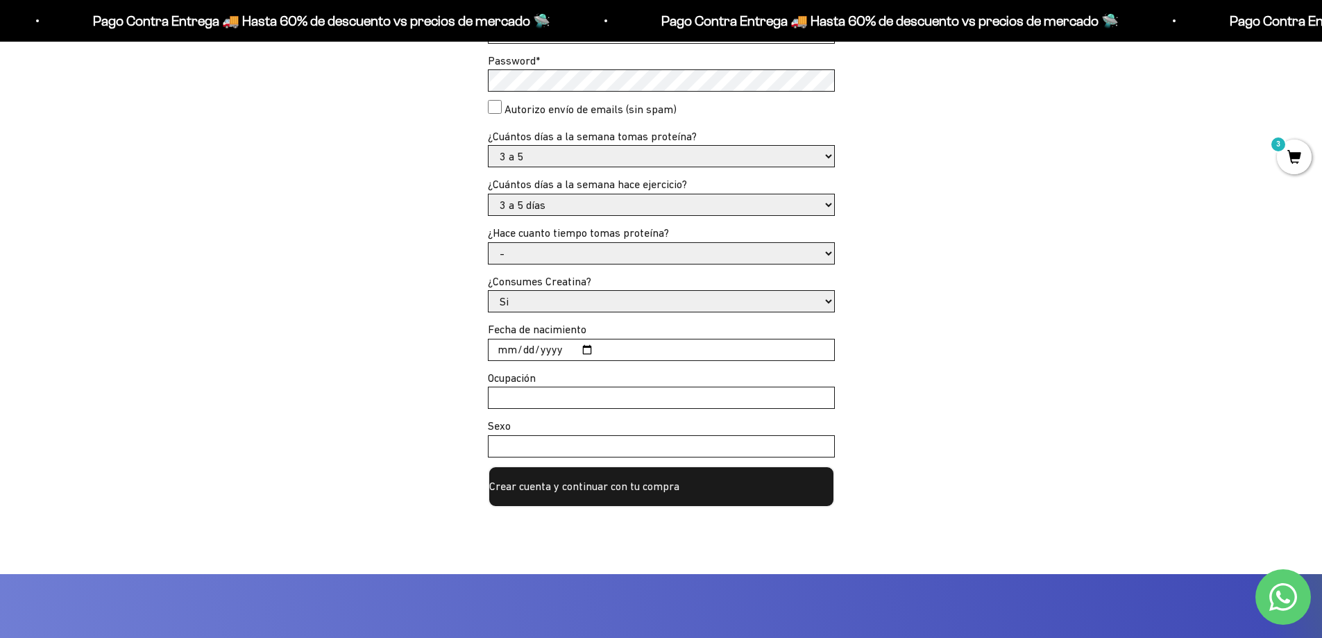
scroll to position [486, 0]
click at [592, 268] on form "Email * andresaguirre082023@gmail.com Password * Autorizo envío de emails (sin …" at bounding box center [661, 255] width 347 height 504
click at [596, 251] on select "- Apenas estoy empezando Menos de 6 meses Más de 6 meses Hace más de un año" at bounding box center [660, 252] width 345 height 21
select select "Más de 6 meses"
click at [488, 242] on select "- Apenas estoy empezando Menos de 6 meses Más de 6 meses Hace más de un año" at bounding box center [660, 252] width 345 height 21
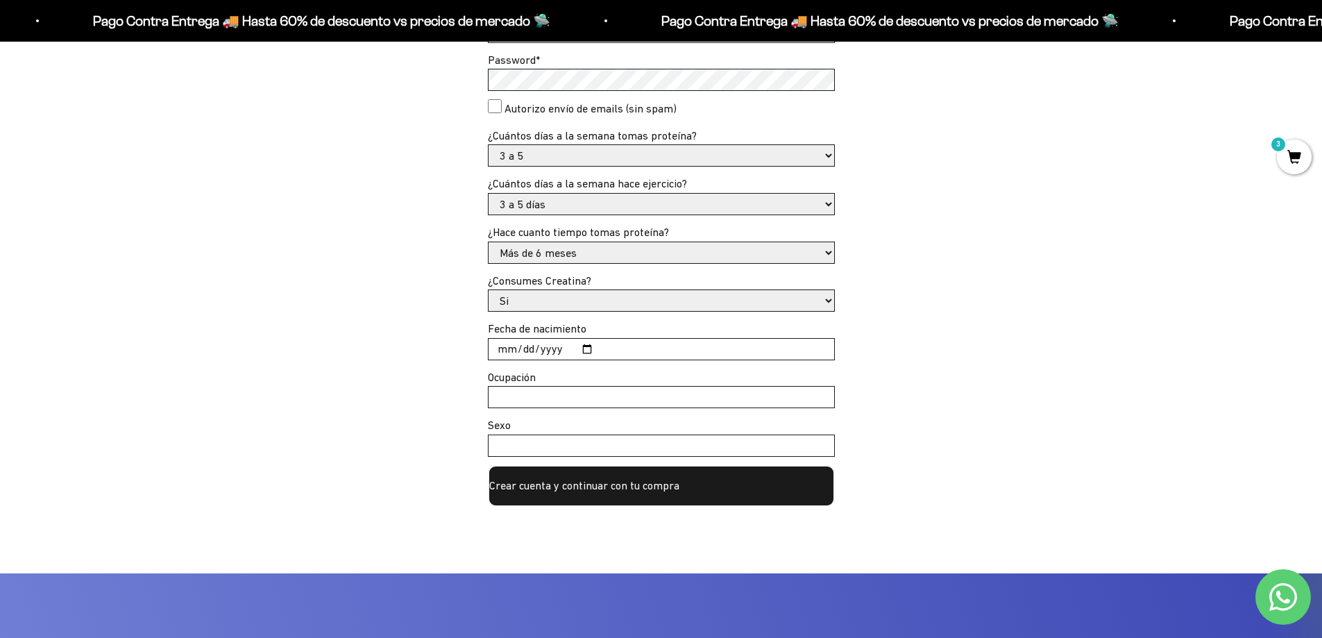
click at [586, 299] on select "Si No" at bounding box center [660, 300] width 345 height 21
click at [507, 345] on input "Fecha de nacimiento" at bounding box center [660, 349] width 345 height 21
type input "1993-04-02"
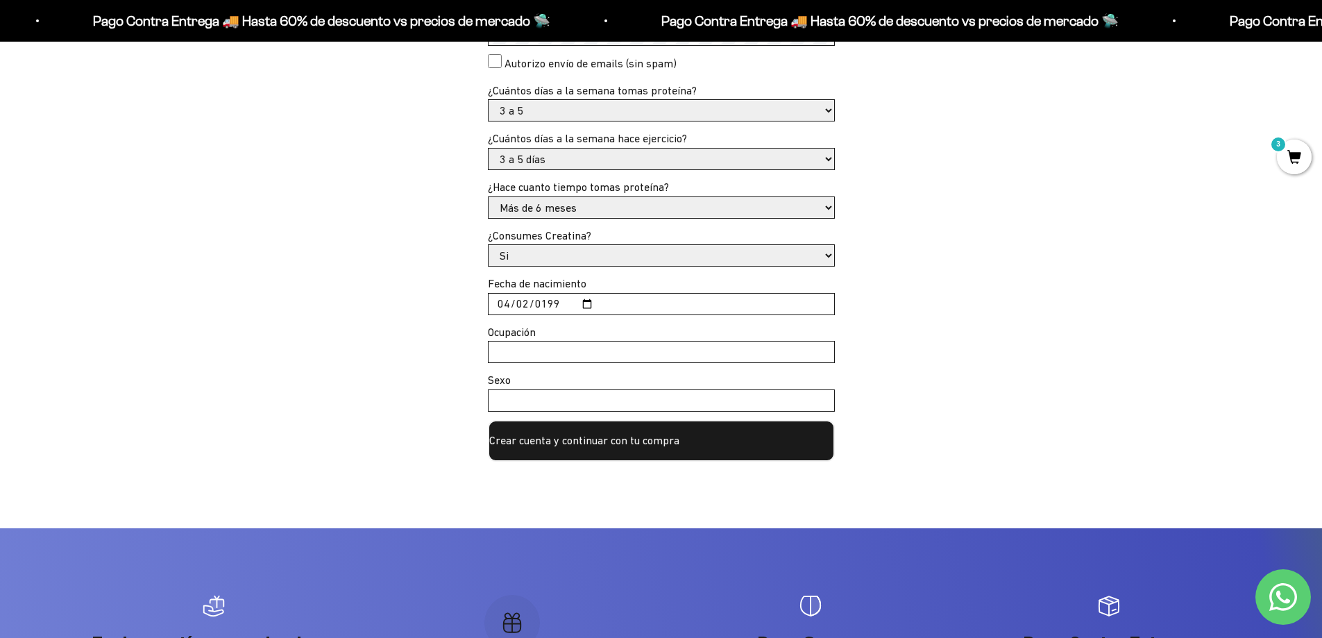
scroll to position [555, 0]
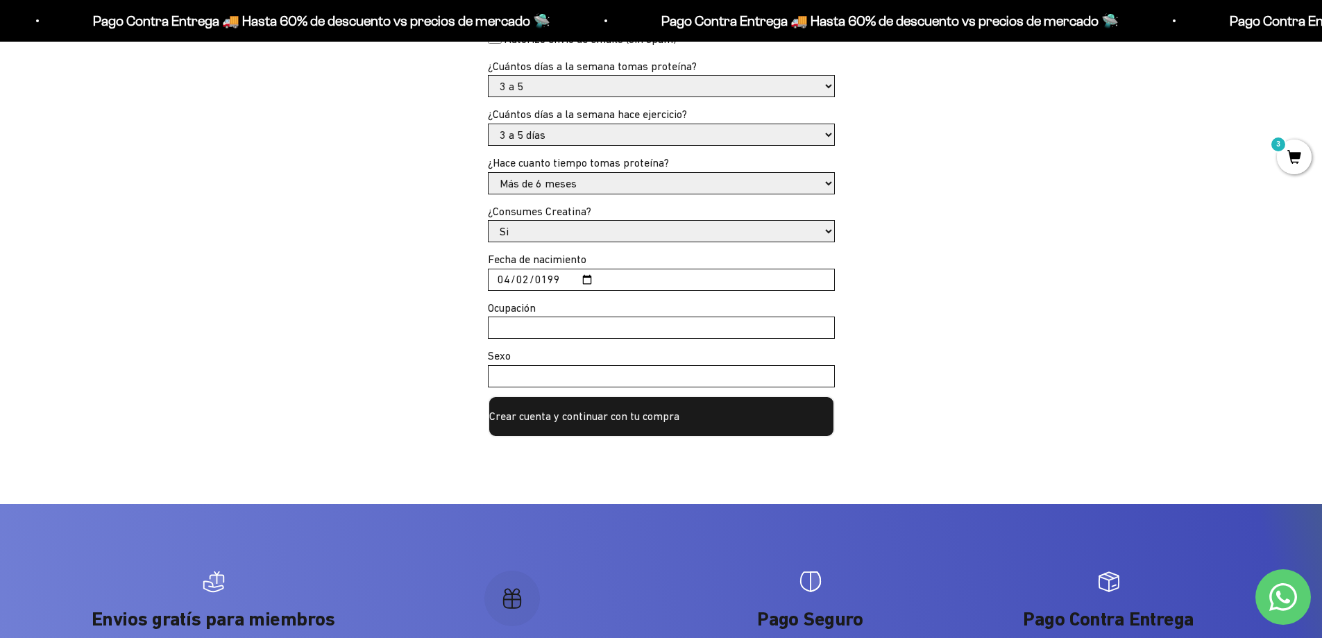
click at [526, 340] on form "Email * andresaguirre082023@gmail.com Password * Autorizo envío de emails (sin …" at bounding box center [661, 185] width 347 height 504
click at [529, 329] on input "Ocupación" at bounding box center [660, 327] width 345 height 21
type input "EMPLEADO"
click at [597, 432] on button "Crear cuenta y continuar con tu compra" at bounding box center [661, 416] width 347 height 42
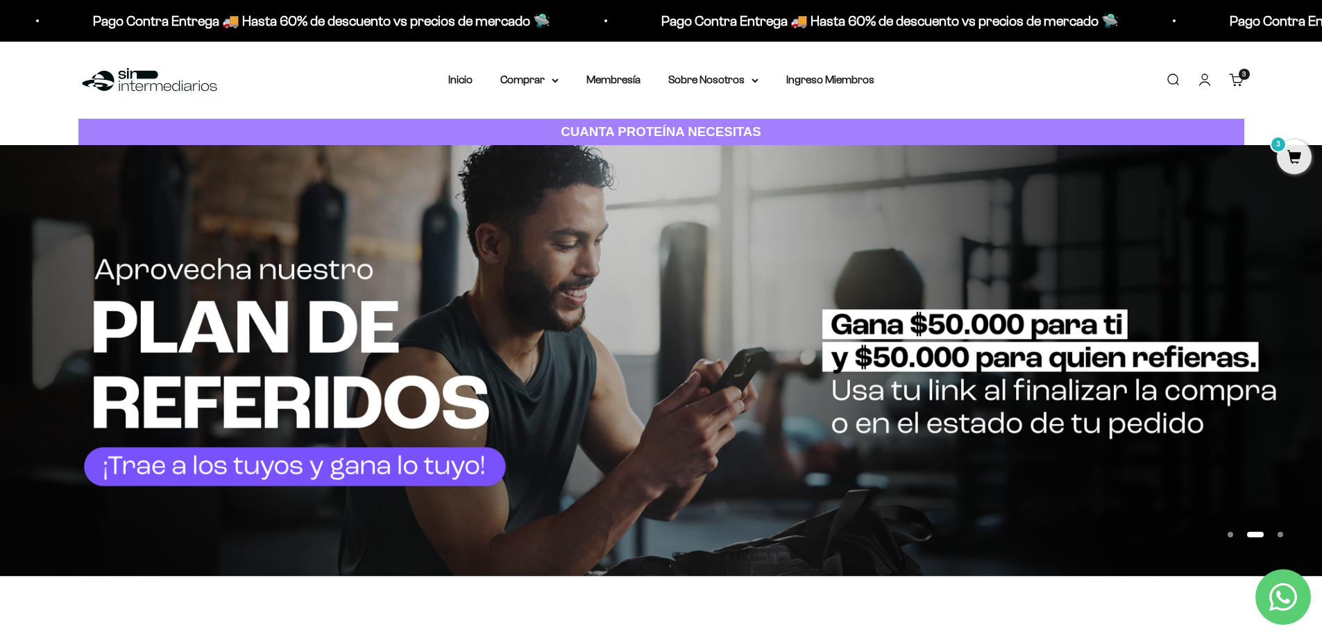
click at [1233, 79] on link "Carrito 3 artículos 3" at bounding box center [1236, 79] width 15 height 15
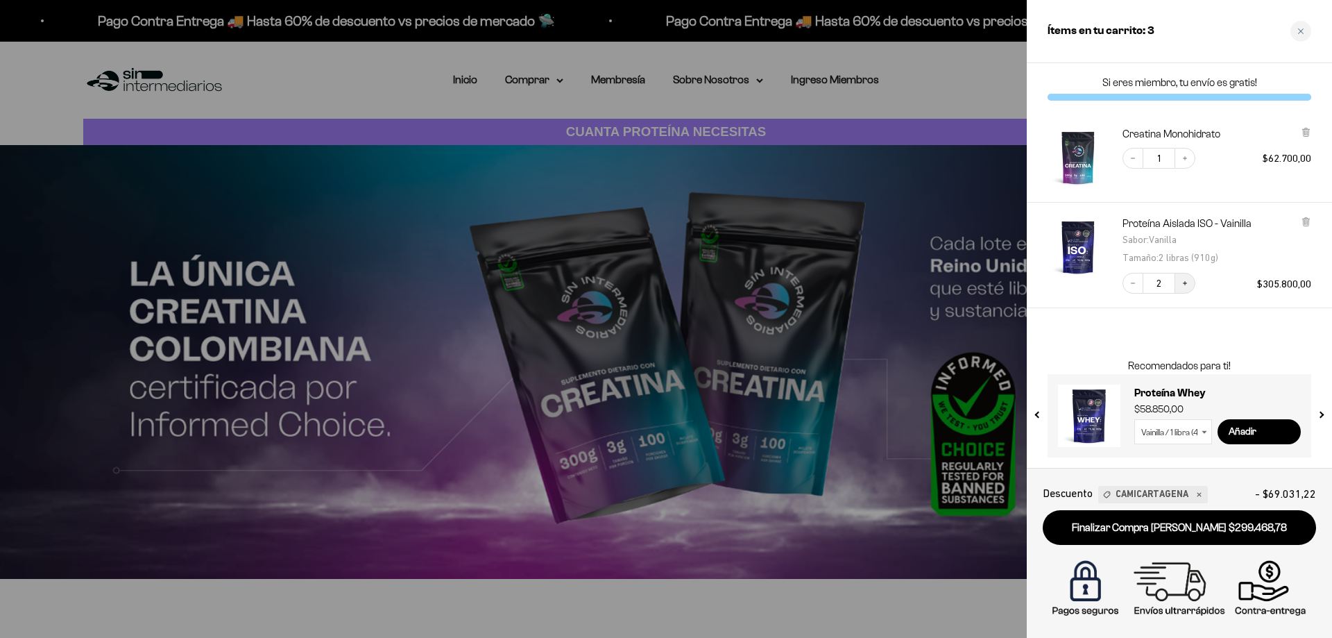
click at [1191, 280] on button "Increase quantity" at bounding box center [1184, 283] width 21 height 21
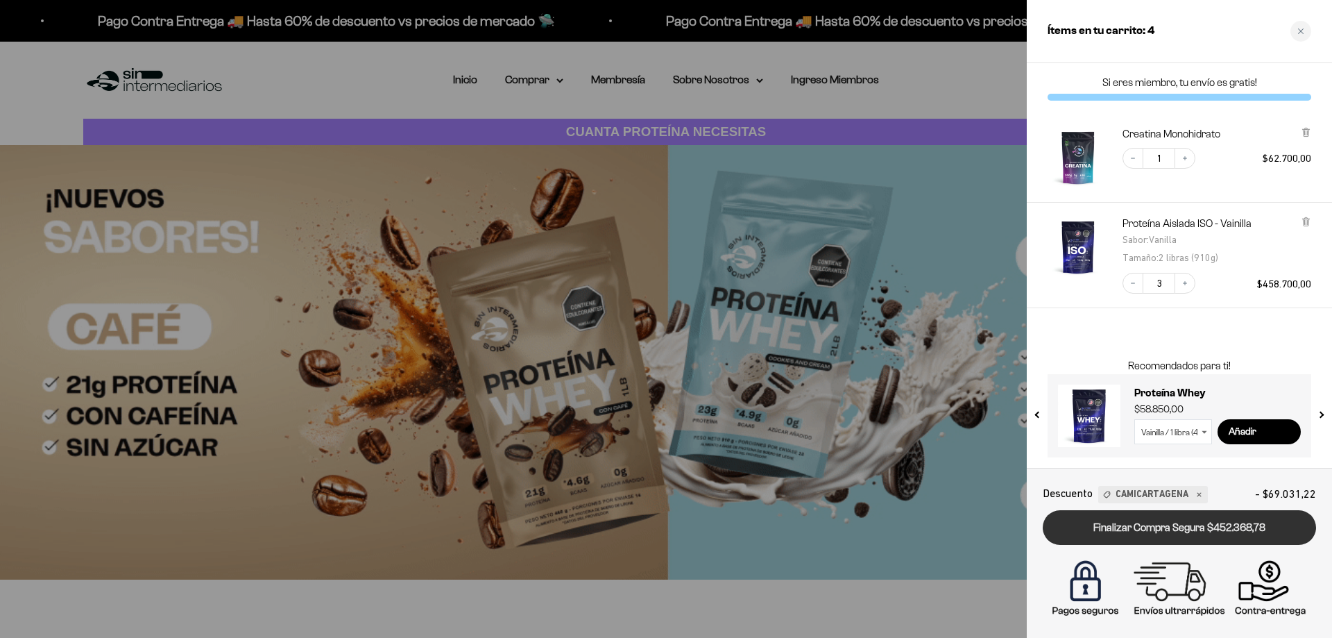
click at [1162, 535] on link "Finalizar Compra Segura $452.368,78" at bounding box center [1179, 527] width 273 height 35
